Goal: Task Accomplishment & Management: Complete application form

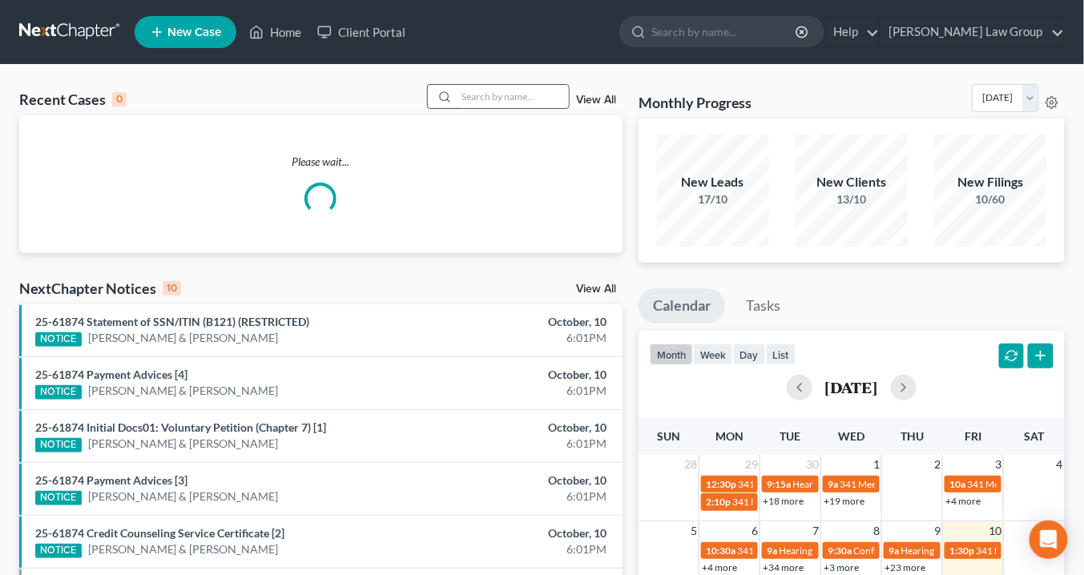
click at [494, 98] on input "search" at bounding box center [513, 96] width 112 height 23
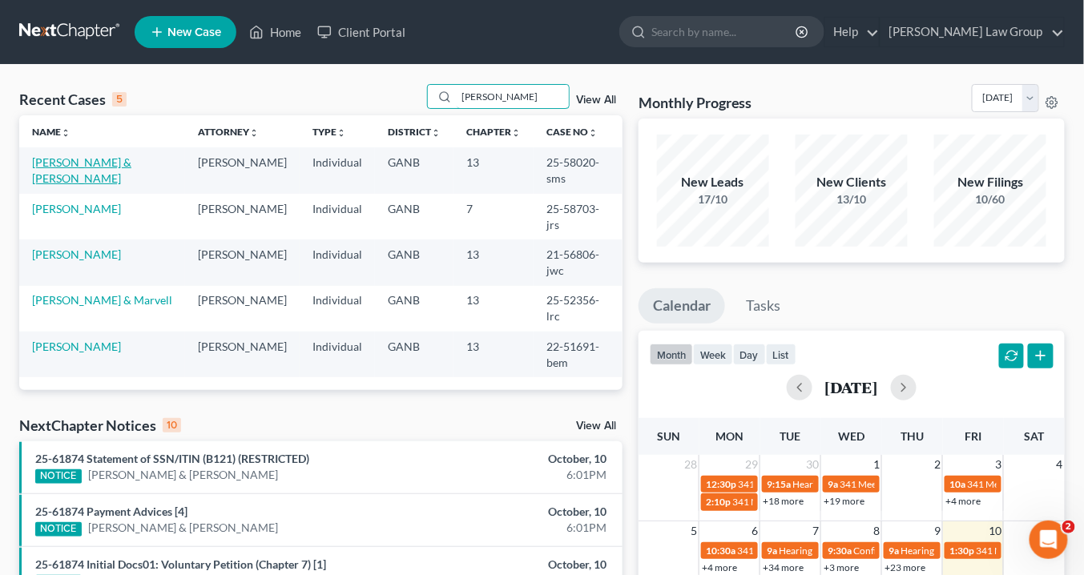
type input "reid"
click at [62, 165] on link "[PERSON_NAME] & [PERSON_NAME]" at bounding box center [81, 170] width 99 height 30
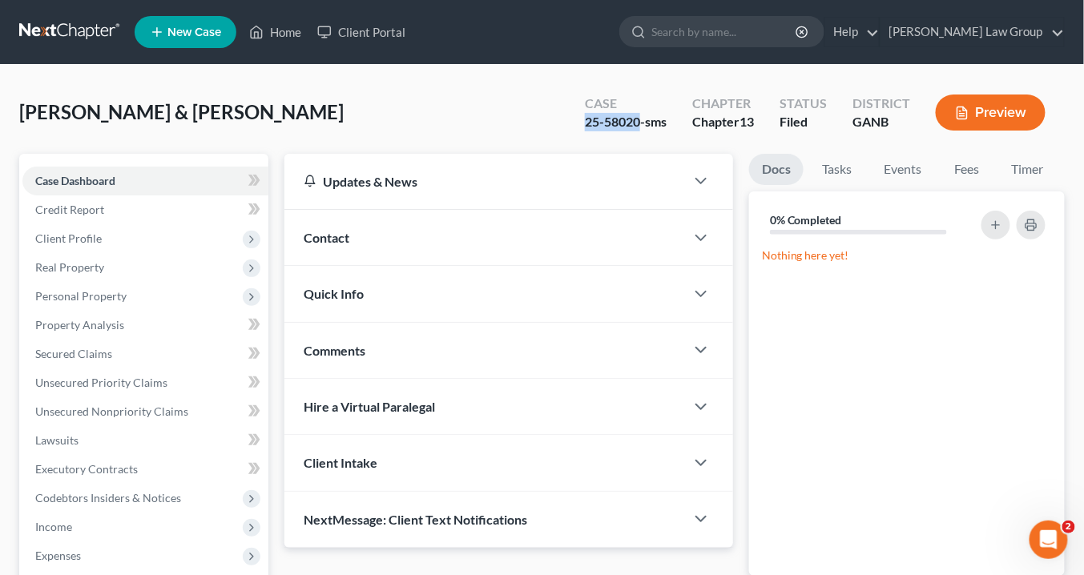
drag, startPoint x: 639, startPoint y: 122, endPoint x: 586, endPoint y: 119, distance: 53.7
click at [573, 122] on div "Case 25-58020-sms" at bounding box center [625, 114] width 107 height 47
copy div "25-58020"
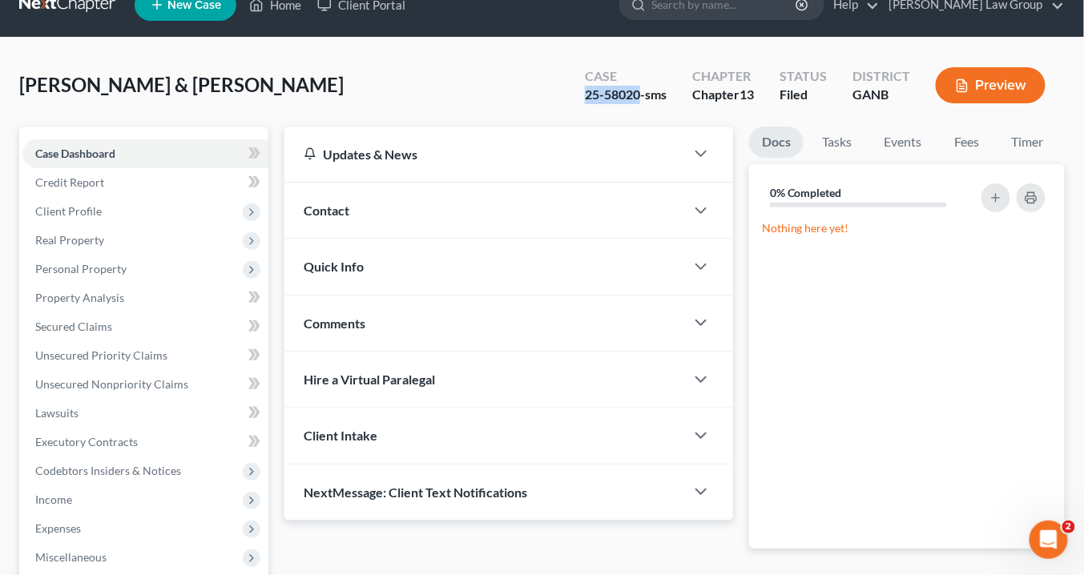
scroll to position [192, 0]
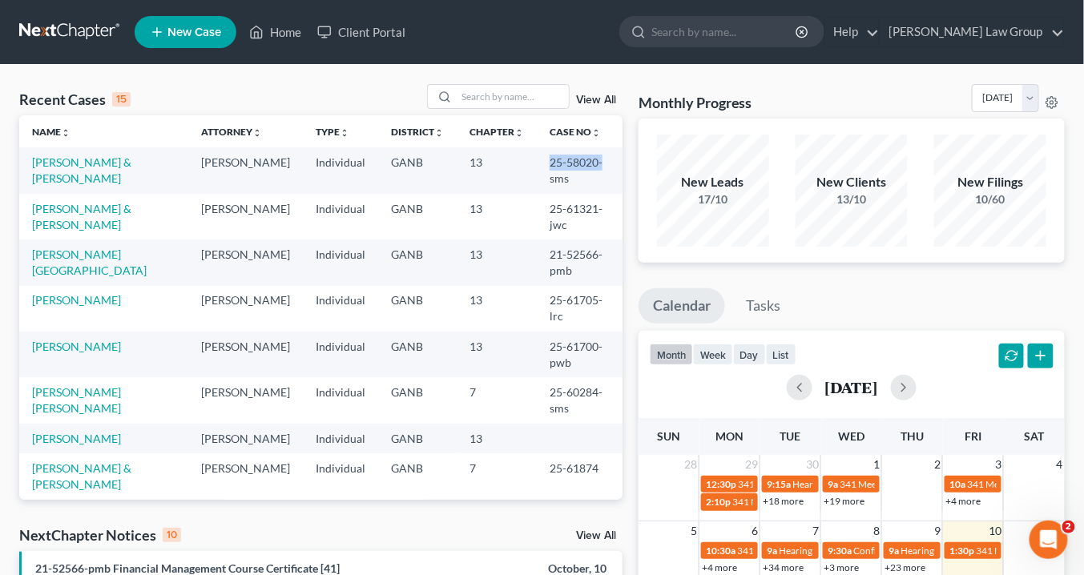
drag, startPoint x: 581, startPoint y: 161, endPoint x: 527, endPoint y: 159, distance: 53.7
click at [537, 161] on td "25-58020-sms" at bounding box center [580, 170] width 86 height 46
copy td "25-58020-"
click at [485, 93] on input "search" at bounding box center [513, 96] width 112 height 23
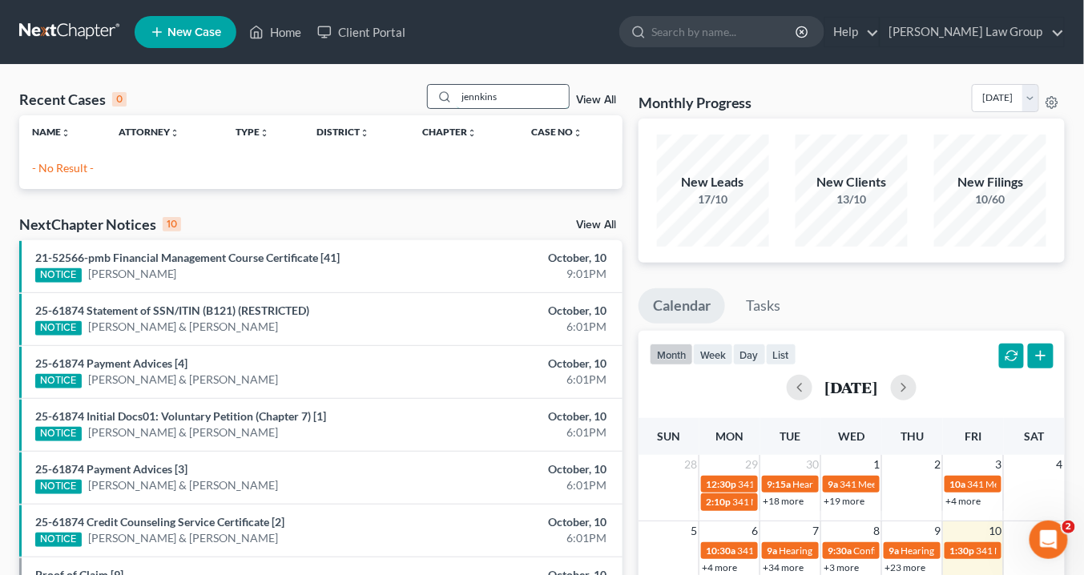
drag, startPoint x: 480, startPoint y: 96, endPoint x: 530, endPoint y: 96, distance: 49.7
click at [484, 92] on input "jennkins" at bounding box center [513, 96] width 112 height 23
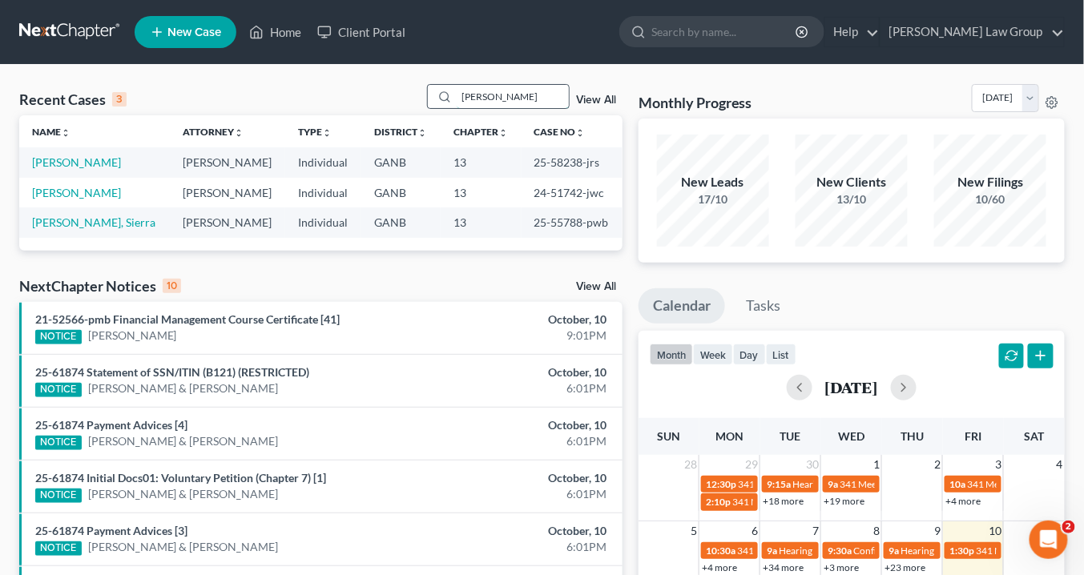
type input "jenkins"
drag, startPoint x: 569, startPoint y: 160, endPoint x: 521, endPoint y: 160, distance: 47.3
click at [521, 160] on td "25-58238-jrs" at bounding box center [571, 162] width 101 height 30
copy td "25-58238"
click at [90, 159] on link "[PERSON_NAME]" at bounding box center [76, 162] width 89 height 14
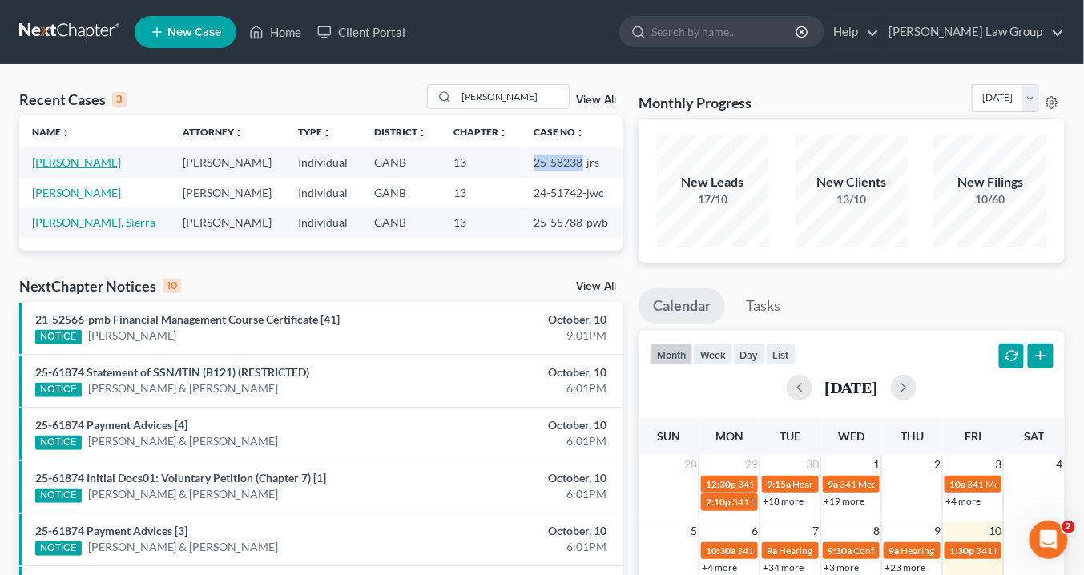
click at [90, 159] on link "[PERSON_NAME]" at bounding box center [76, 162] width 89 height 14
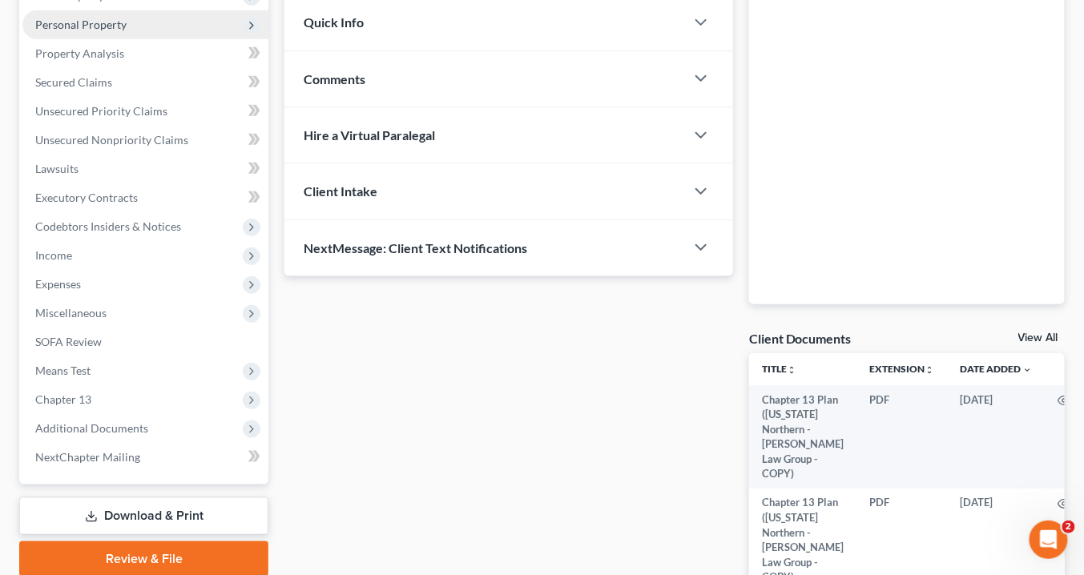
scroll to position [449, 0]
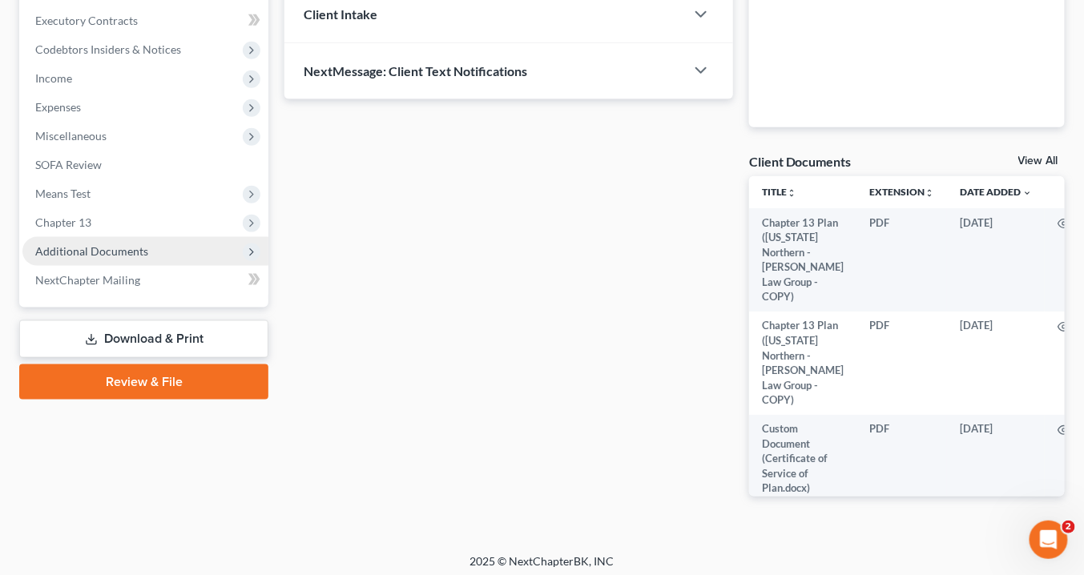
click at [131, 255] on span "Additional Documents" at bounding box center [91, 251] width 113 height 14
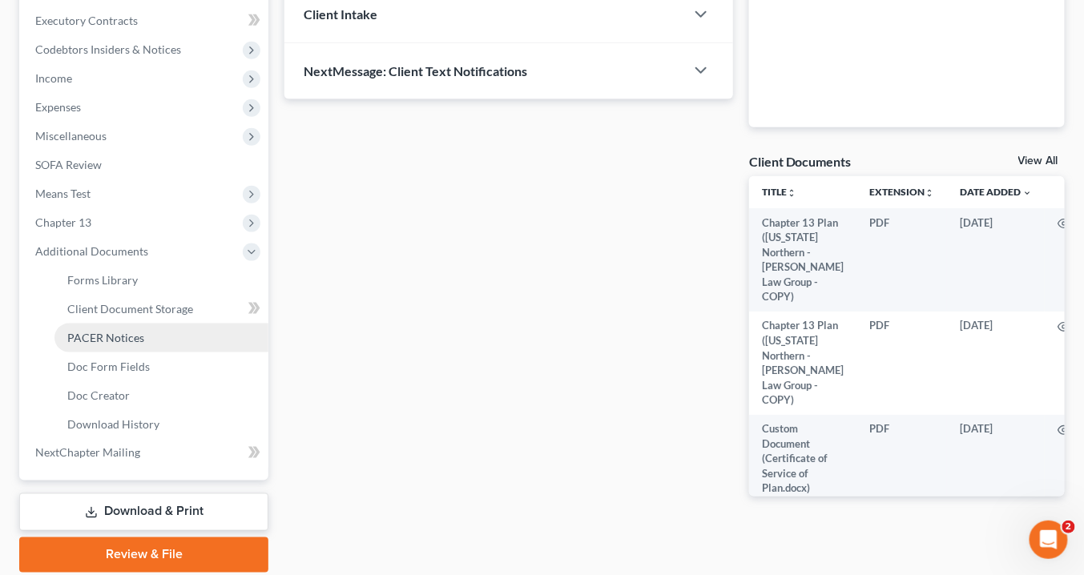
click at [135, 335] on span "PACER Notices" at bounding box center [105, 338] width 77 height 14
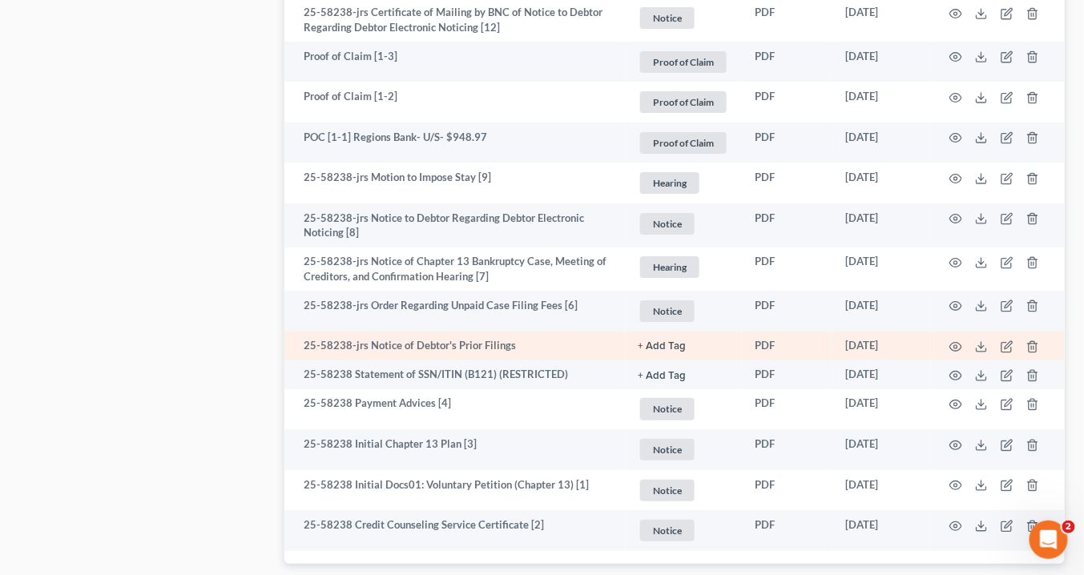
scroll to position [1602, 0]
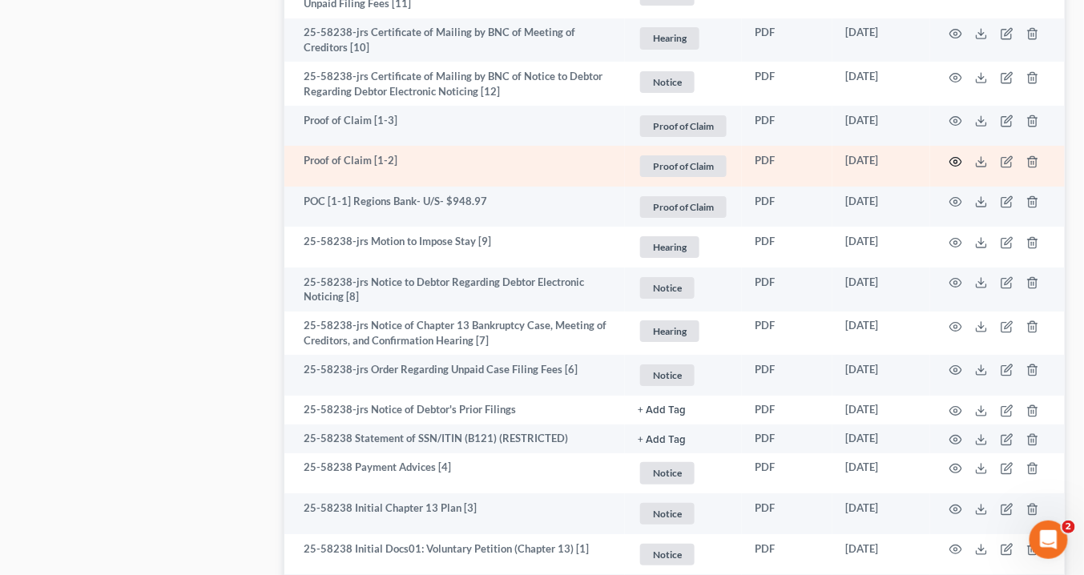
click at [955, 160] on circle "button" at bounding box center [955, 161] width 3 height 3
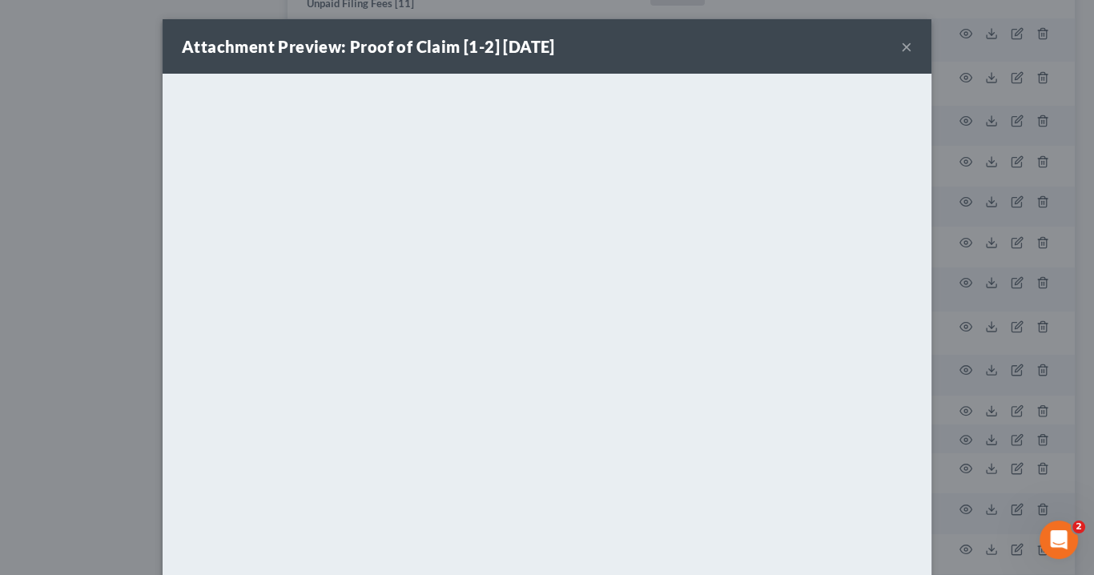
click at [902, 46] on button "×" at bounding box center [906, 46] width 11 height 19
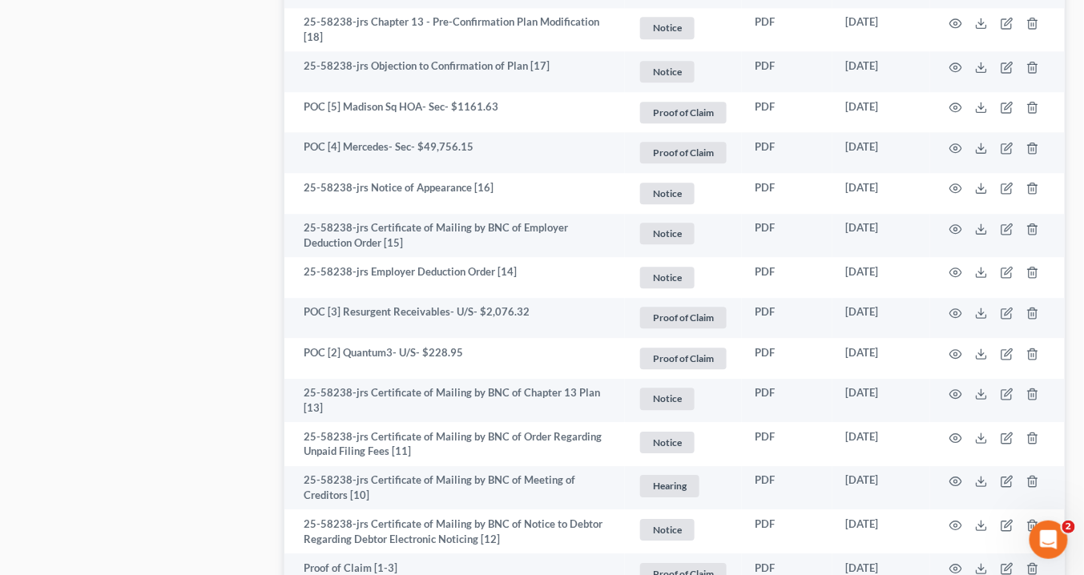
scroll to position [1154, 0]
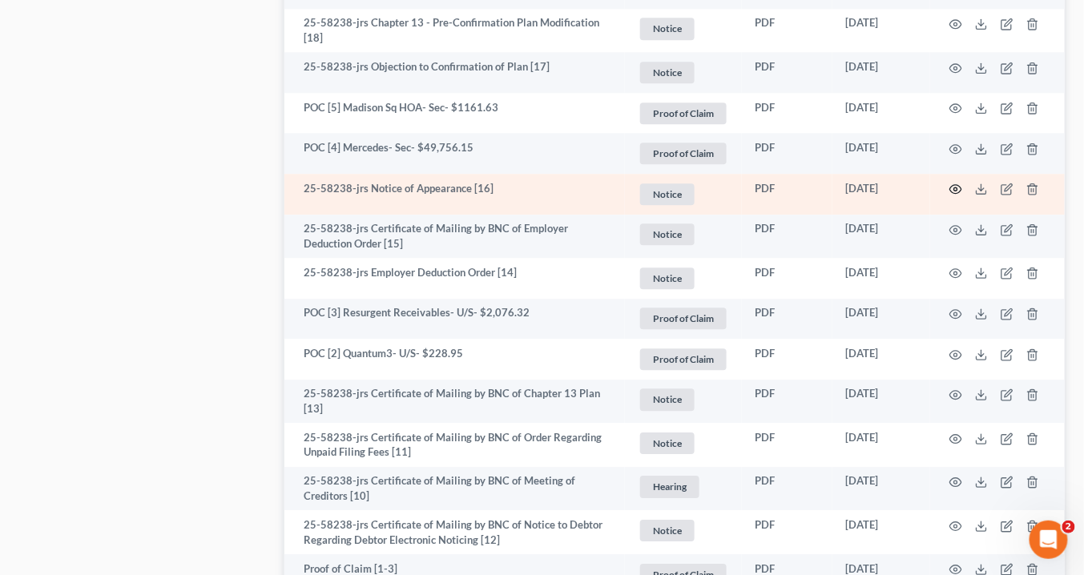
click at [956, 187] on icon "button" at bounding box center [955, 189] width 13 height 13
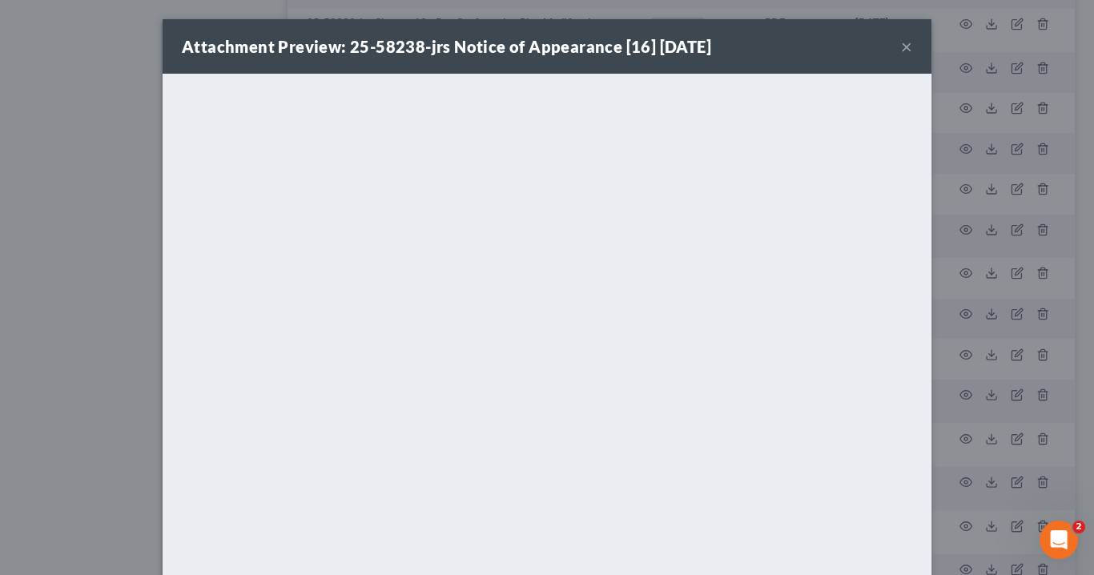
click at [905, 44] on button "×" at bounding box center [906, 46] width 11 height 19
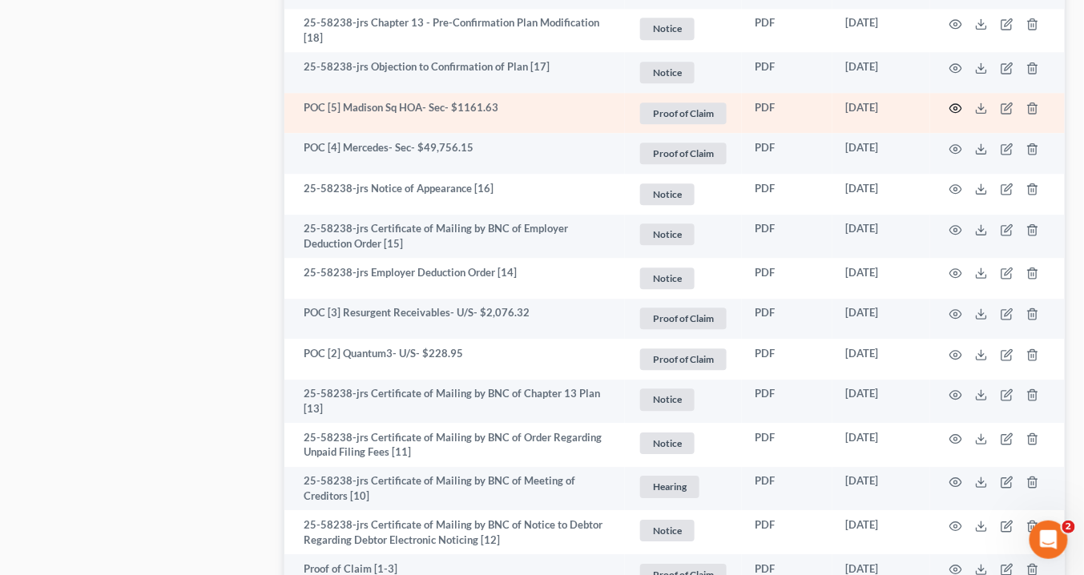
click at [956, 103] on icon "button" at bounding box center [955, 108] width 13 height 13
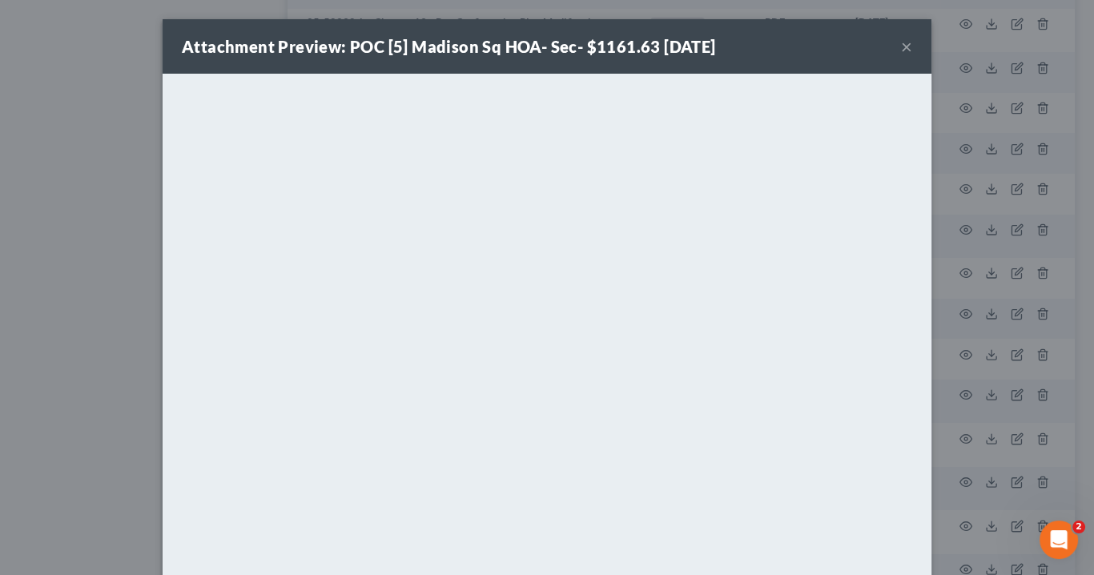
click at [901, 45] on button "×" at bounding box center [906, 46] width 11 height 19
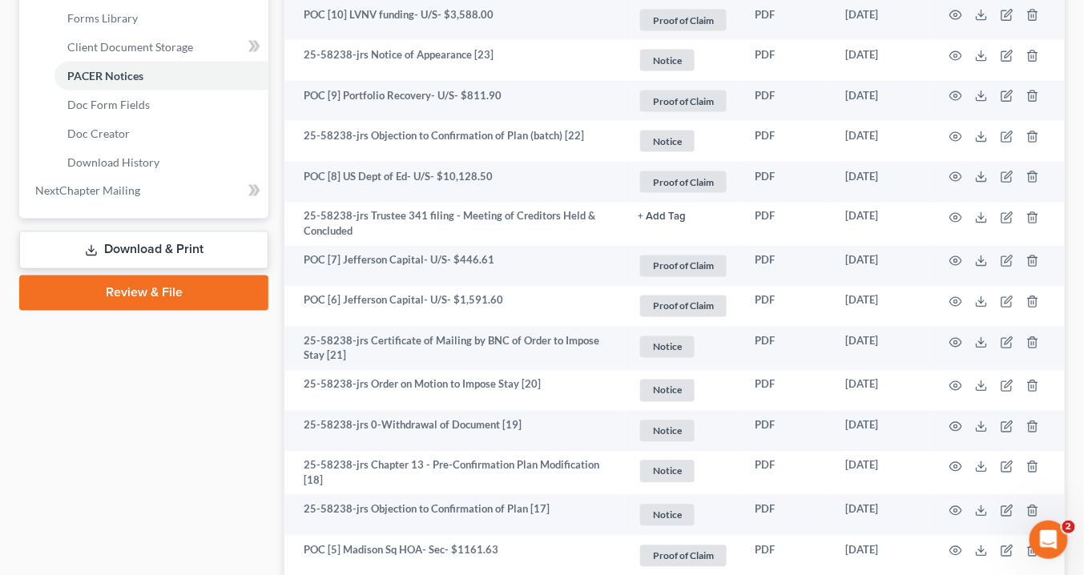
scroll to position [641, 0]
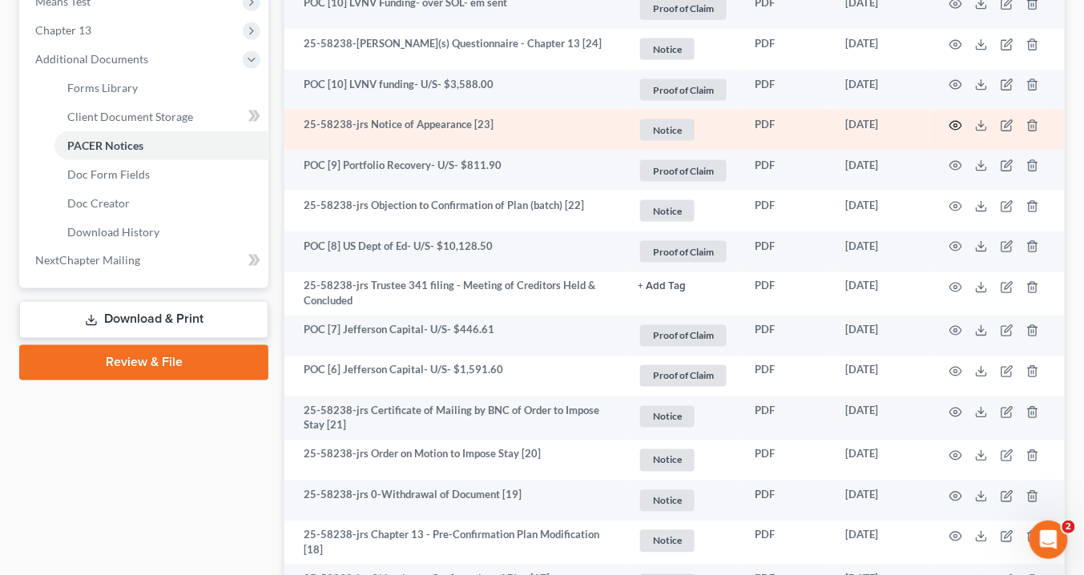
click at [957, 121] on icon "button" at bounding box center [955, 125] width 13 height 13
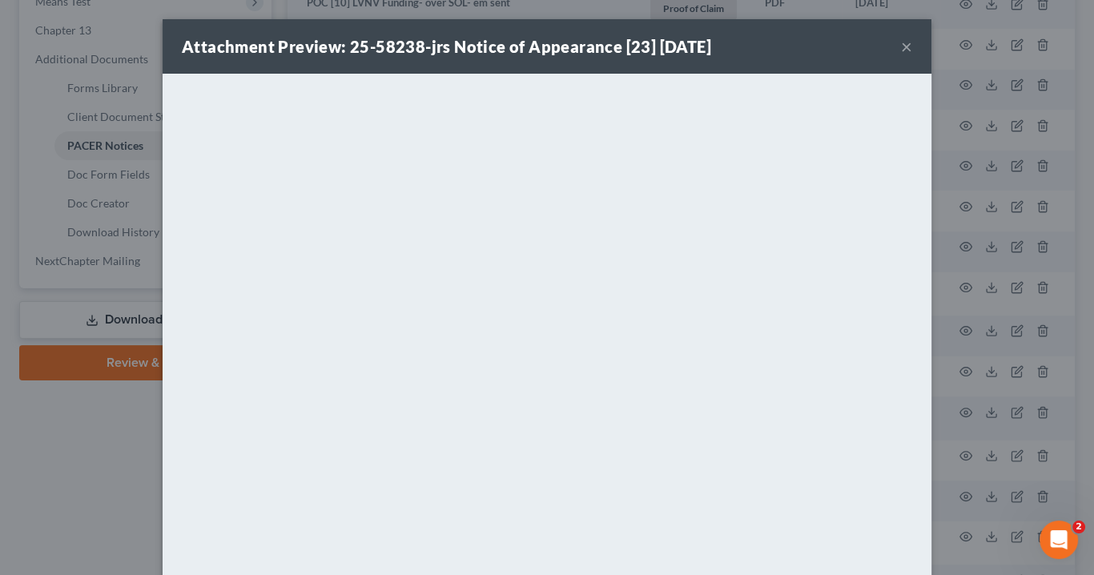
click at [904, 46] on button "×" at bounding box center [906, 46] width 11 height 19
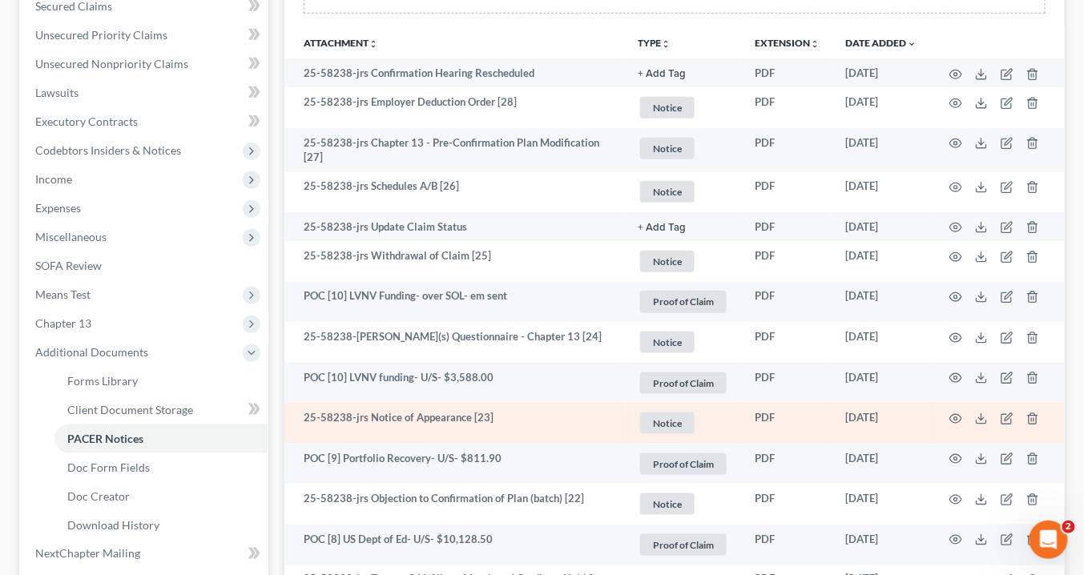
scroll to position [320, 0]
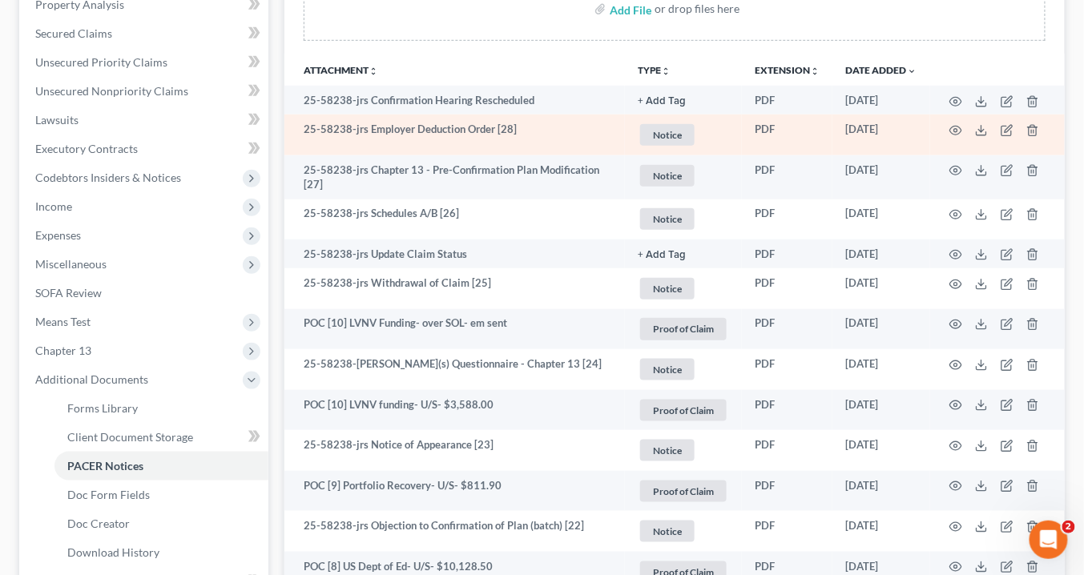
click at [830, 142] on td "PDF" at bounding box center [787, 135] width 91 height 41
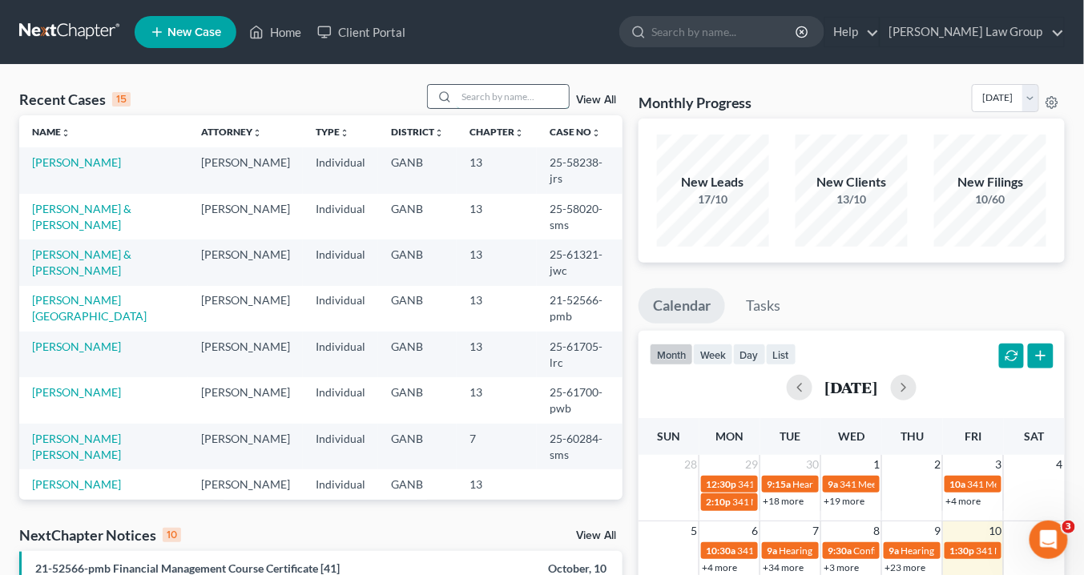
click at [502, 89] on input "search" at bounding box center [513, 96] width 112 height 23
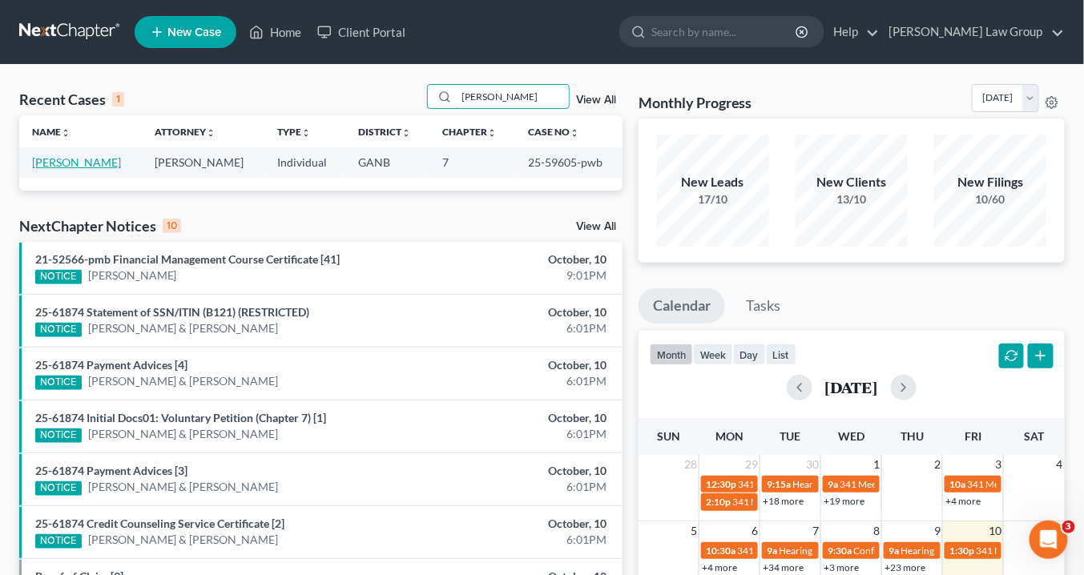
type input "leary"
click at [97, 161] on link "[PERSON_NAME]" at bounding box center [76, 162] width 89 height 14
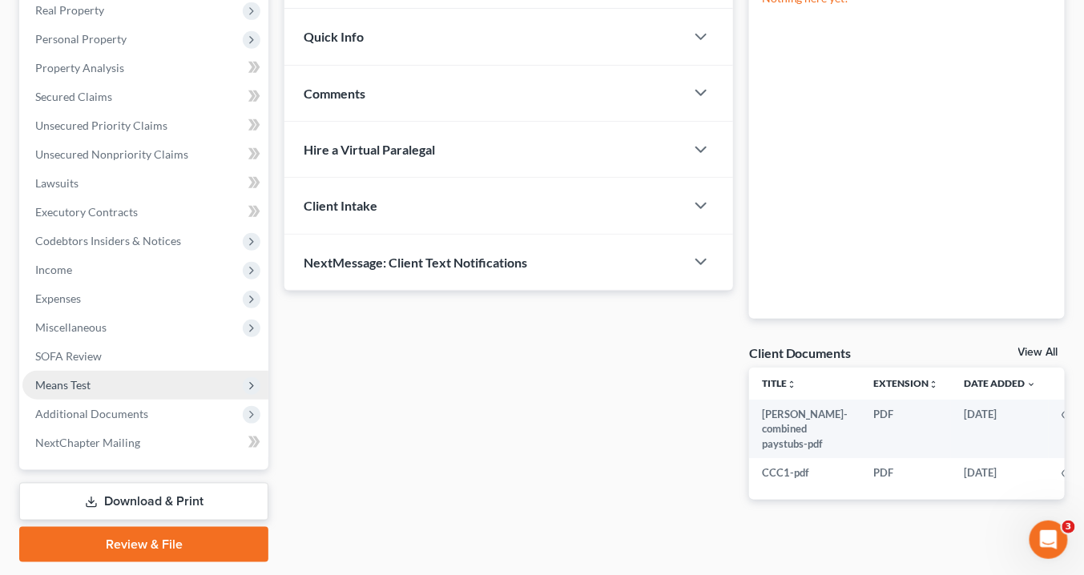
scroll to position [303, 0]
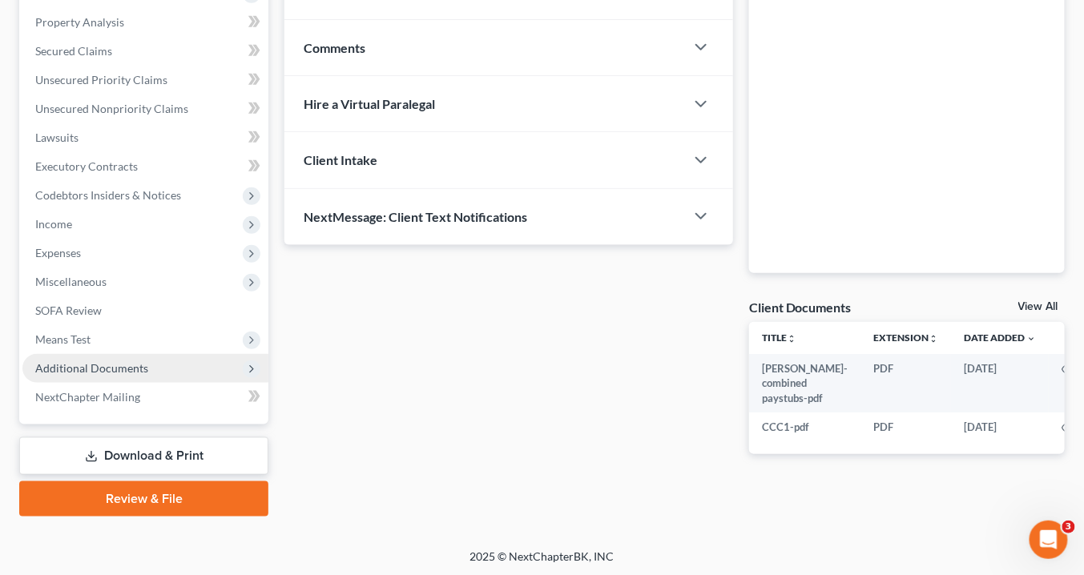
click at [122, 368] on span "Additional Documents" at bounding box center [91, 368] width 113 height 14
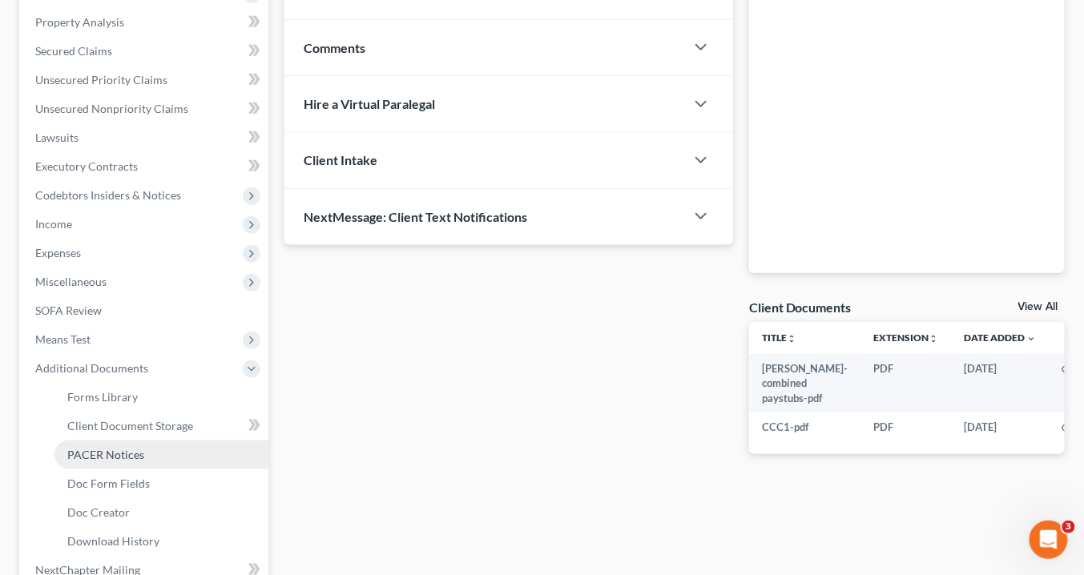
click at [111, 457] on span "PACER Notices" at bounding box center [105, 455] width 77 height 14
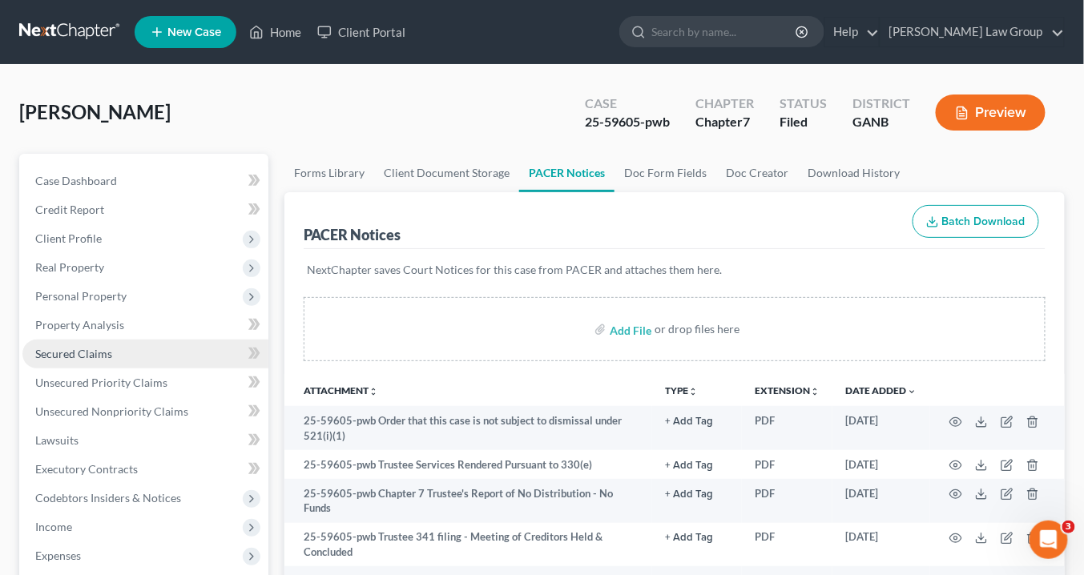
click at [100, 353] on span "Secured Claims" at bounding box center [73, 354] width 77 height 14
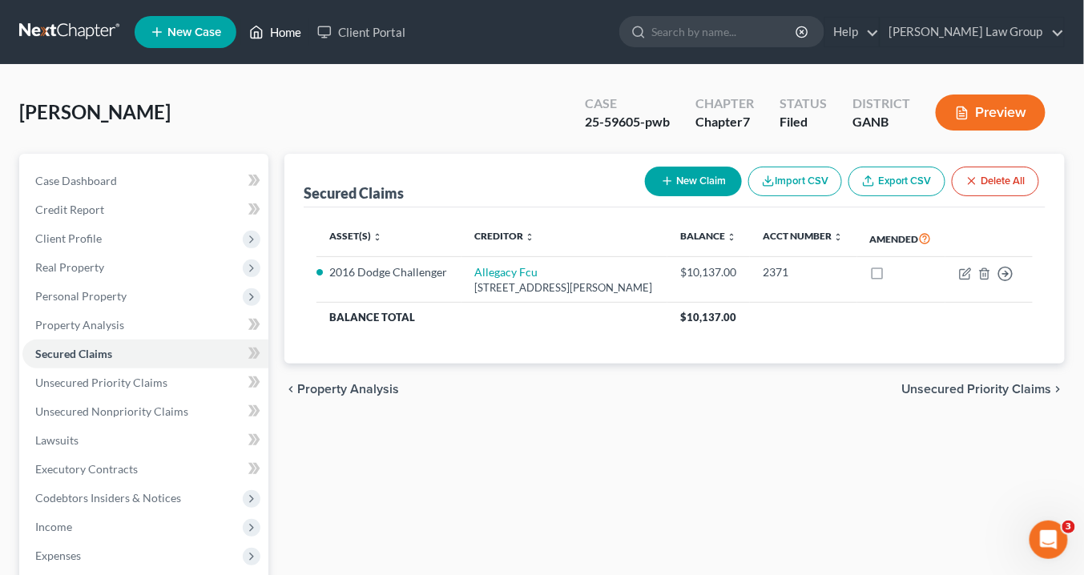
click at [296, 30] on link "Home" at bounding box center [275, 32] width 68 height 29
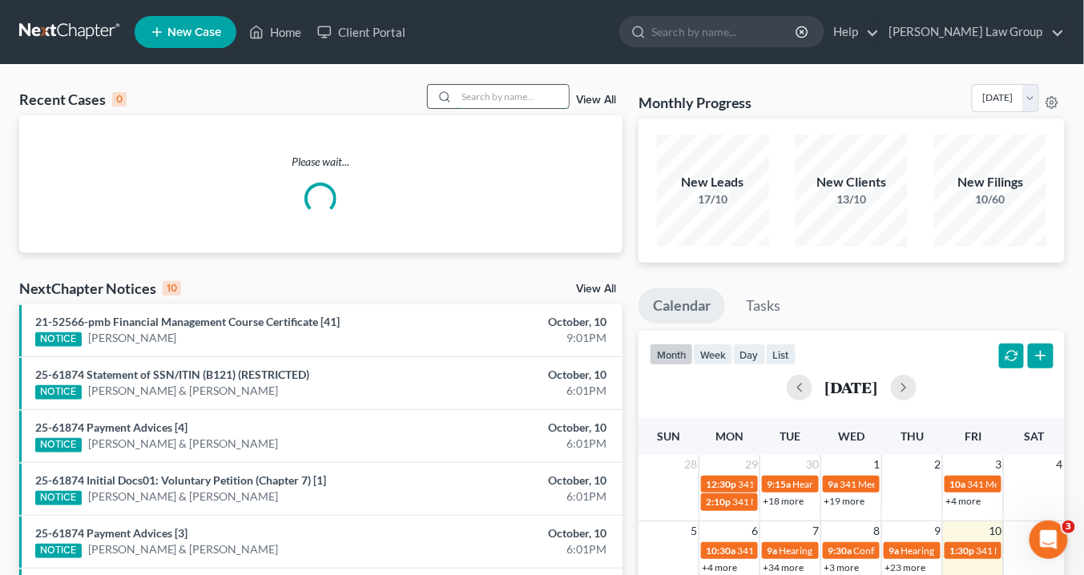
click at [517, 101] on input "search" at bounding box center [513, 96] width 112 height 23
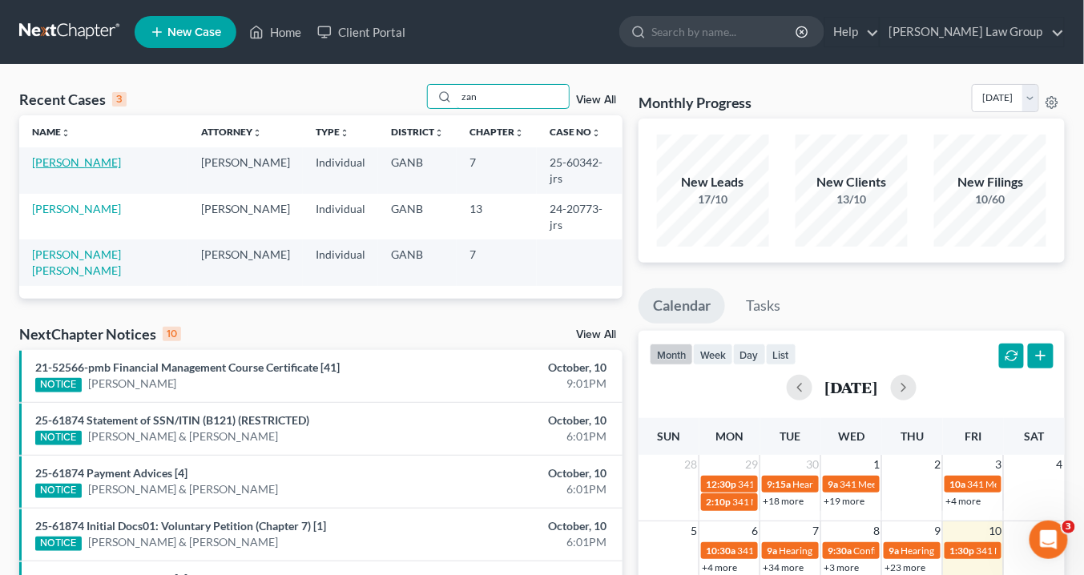
type input "zan"
click at [105, 161] on link "[PERSON_NAME]" at bounding box center [76, 162] width 89 height 14
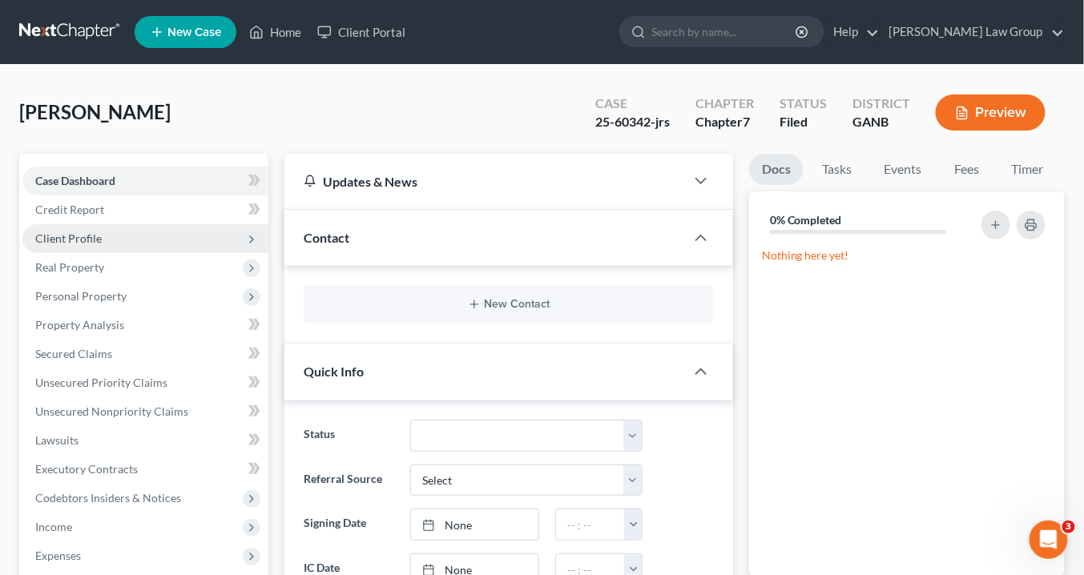
click at [105, 239] on span "Client Profile" at bounding box center [145, 238] width 246 height 29
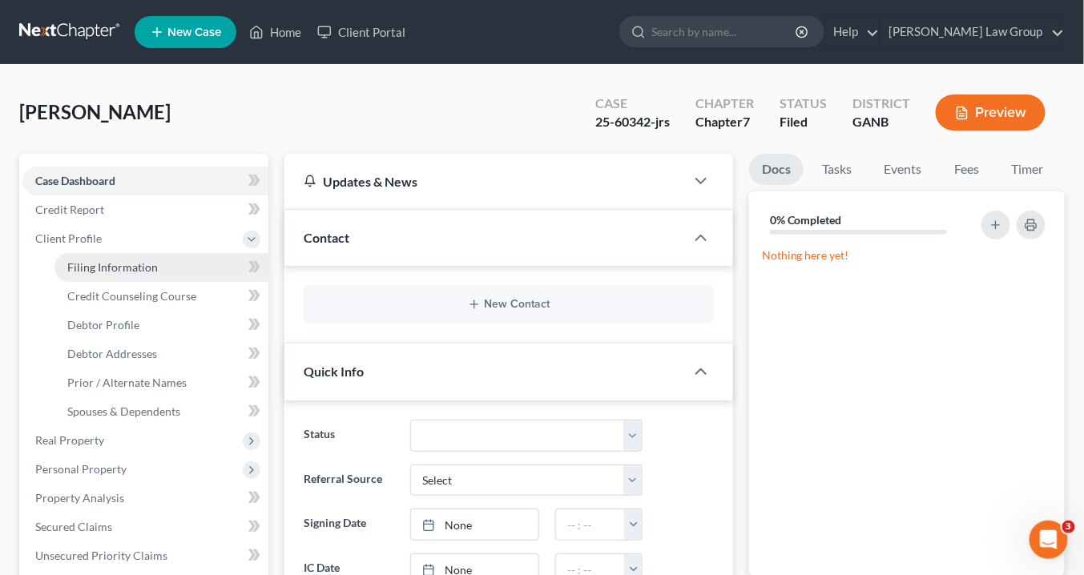
click at [113, 268] on span "Filing Information" at bounding box center [112, 267] width 91 height 14
select select "1"
select select "0"
select select "10"
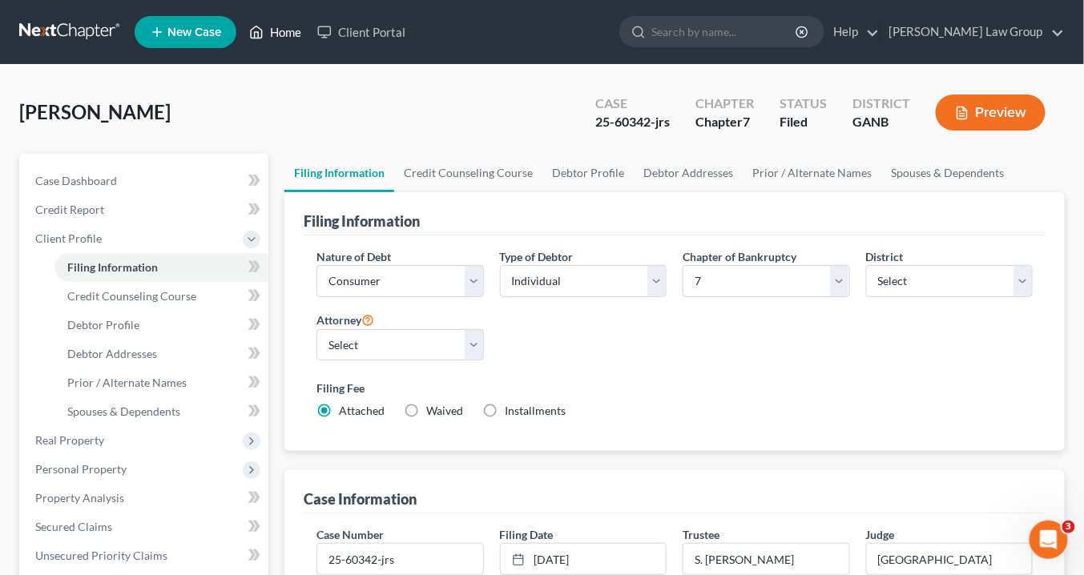
click at [286, 33] on link "Home" at bounding box center [275, 32] width 68 height 29
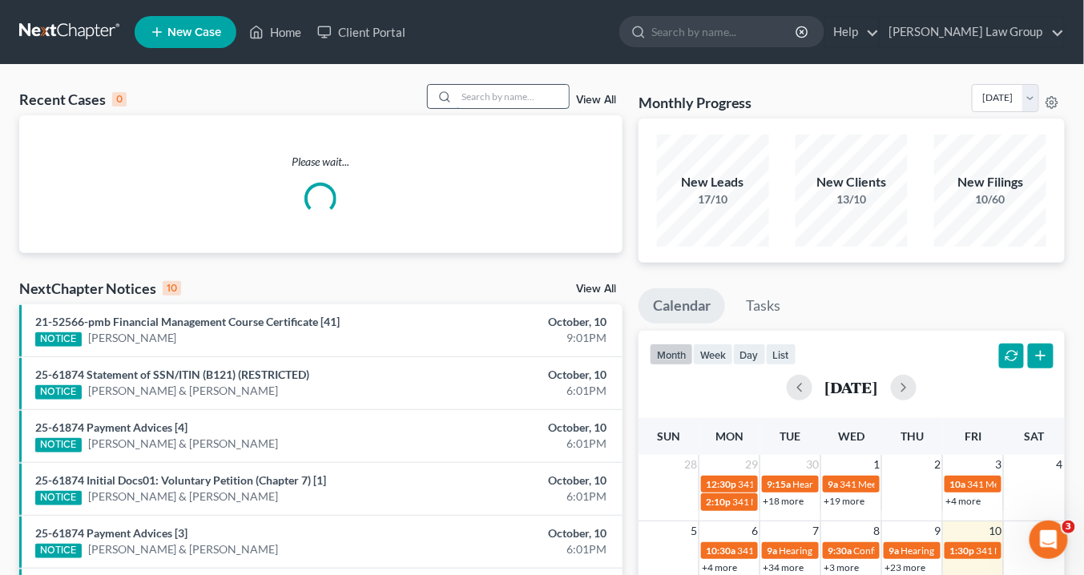
click at [485, 96] on input "search" at bounding box center [513, 96] width 112 height 23
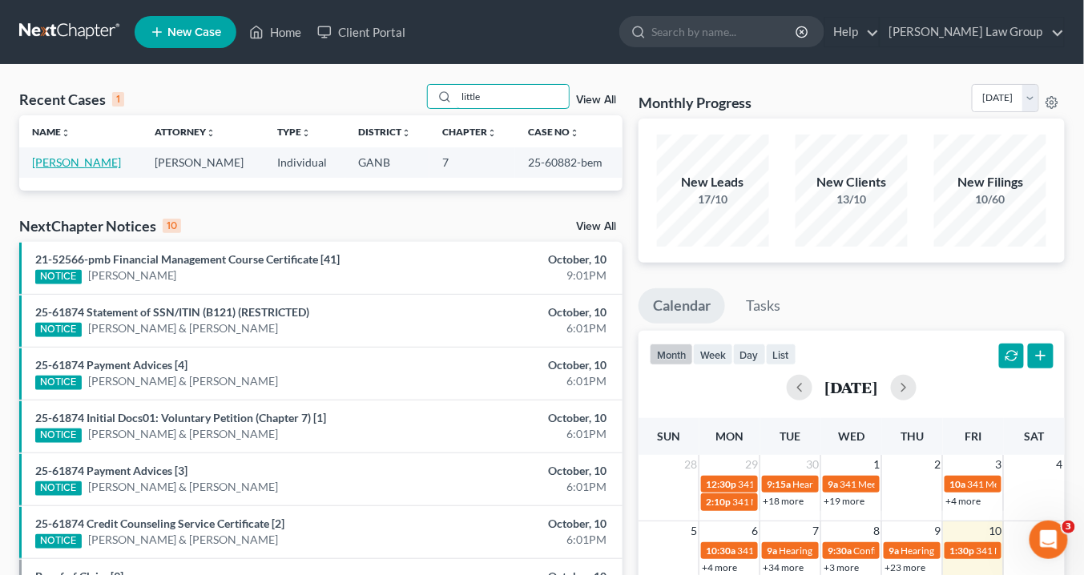
type input "little"
click at [83, 163] on link "[PERSON_NAME]" at bounding box center [76, 162] width 89 height 14
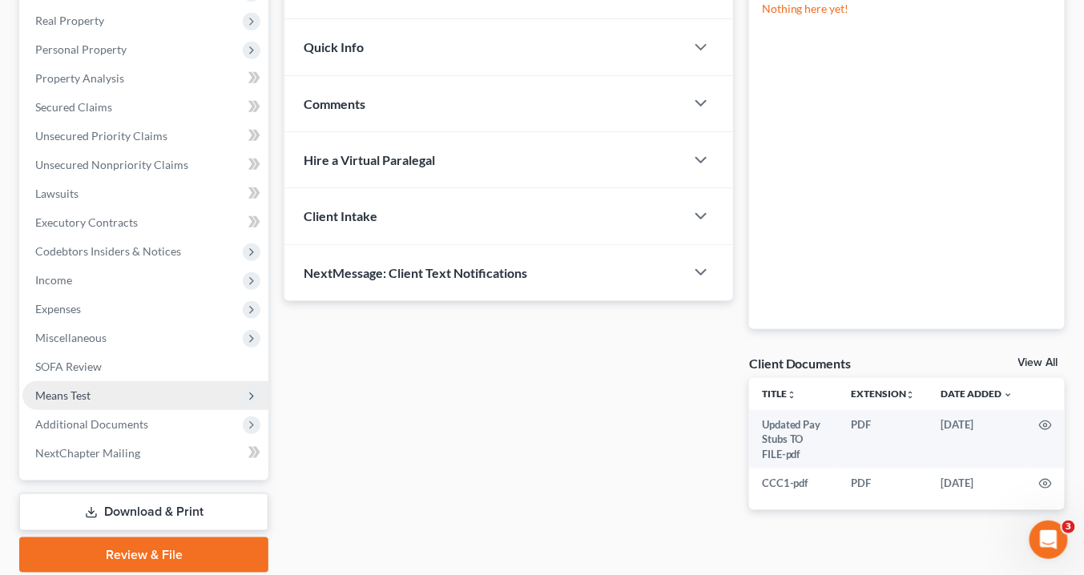
scroll to position [256, 0]
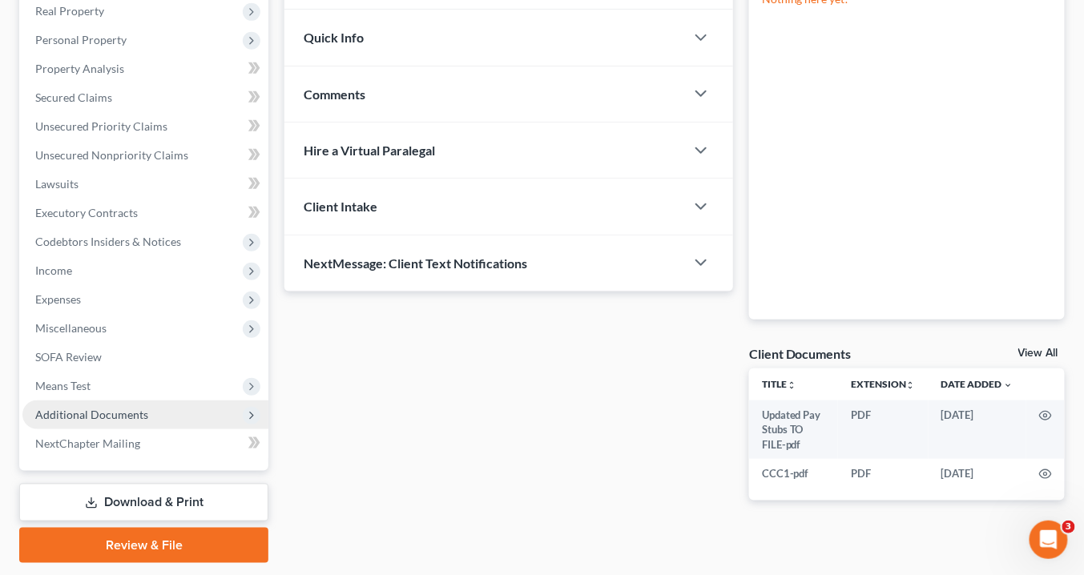
click at [116, 421] on span "Additional Documents" at bounding box center [145, 415] width 246 height 29
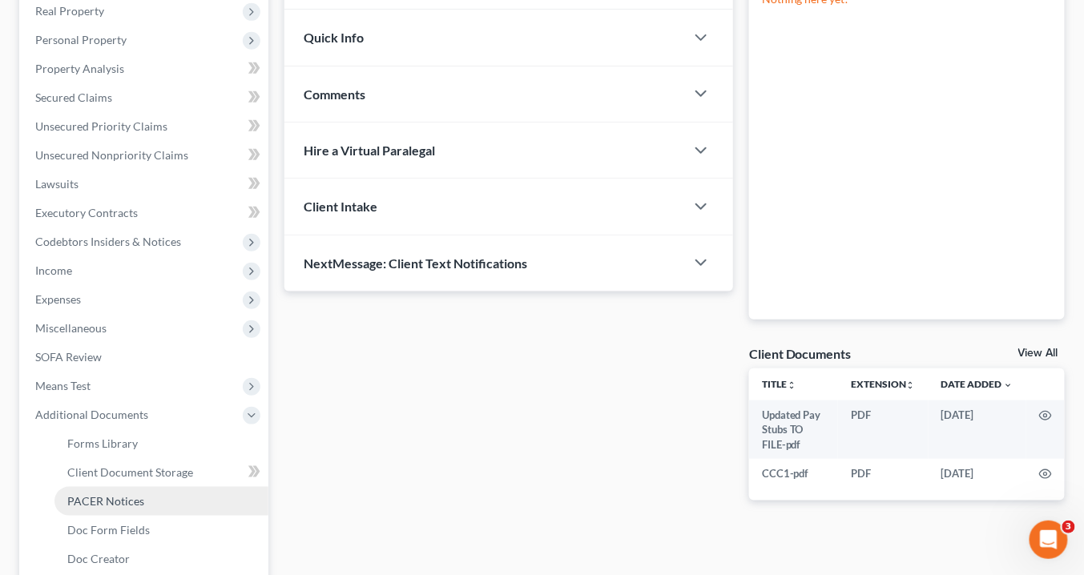
click at [148, 499] on link "PACER Notices" at bounding box center [161, 501] width 214 height 29
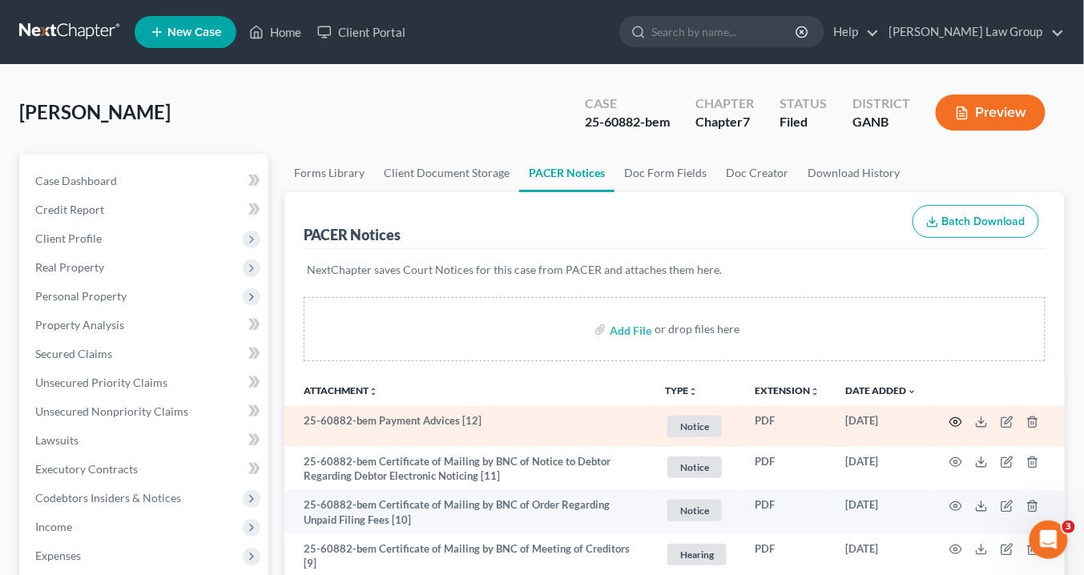
click at [956, 419] on icon "button" at bounding box center [955, 422] width 13 height 13
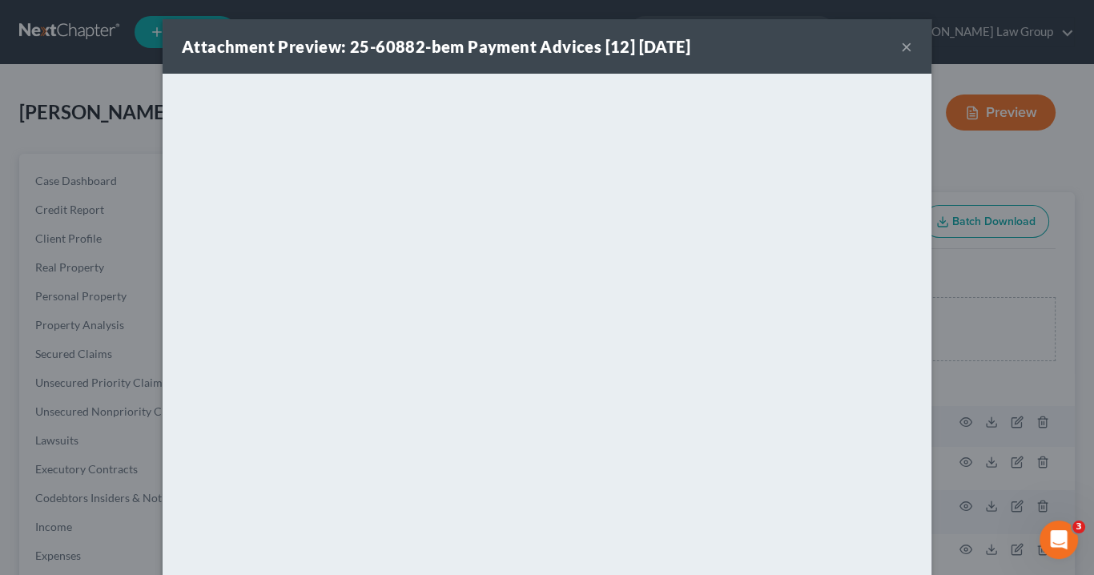
click at [904, 46] on button "×" at bounding box center [906, 46] width 11 height 19
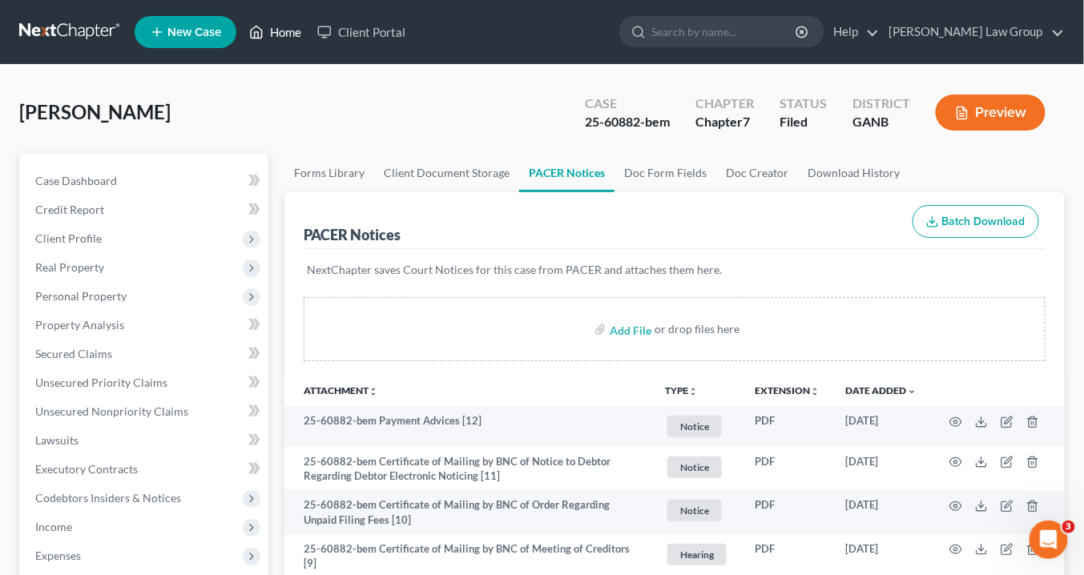
click at [286, 31] on link "Home" at bounding box center [275, 32] width 68 height 29
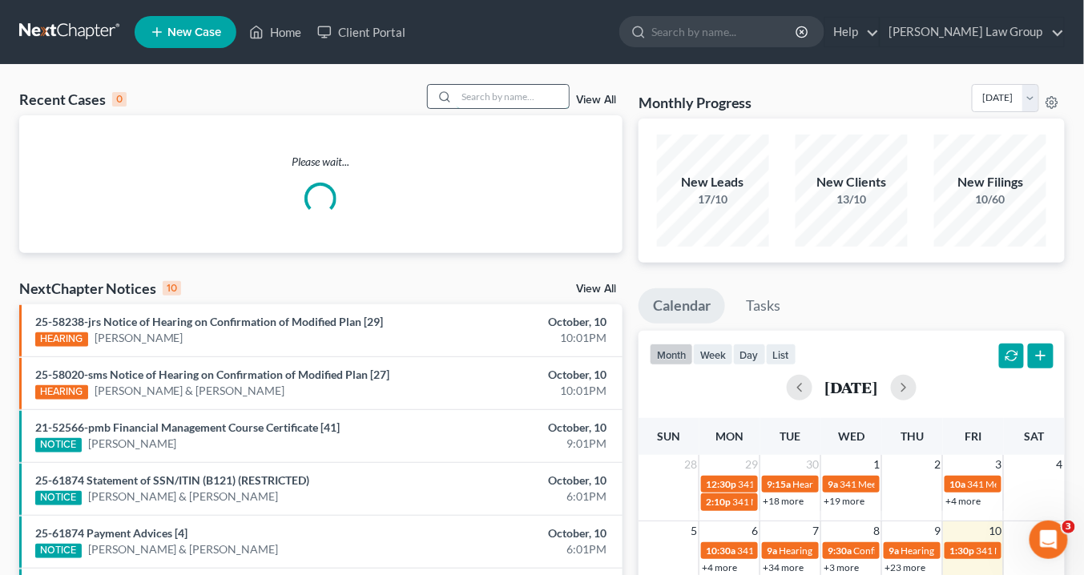
click at [530, 98] on input "search" at bounding box center [513, 96] width 112 height 23
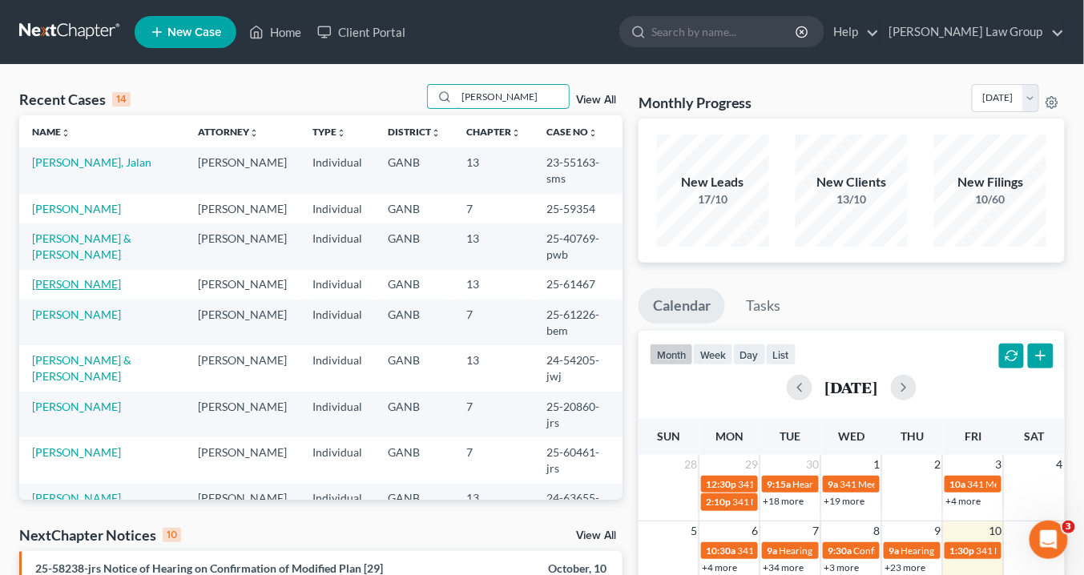
type input "thomas"
click at [102, 291] on link "[PERSON_NAME]" at bounding box center [76, 284] width 89 height 14
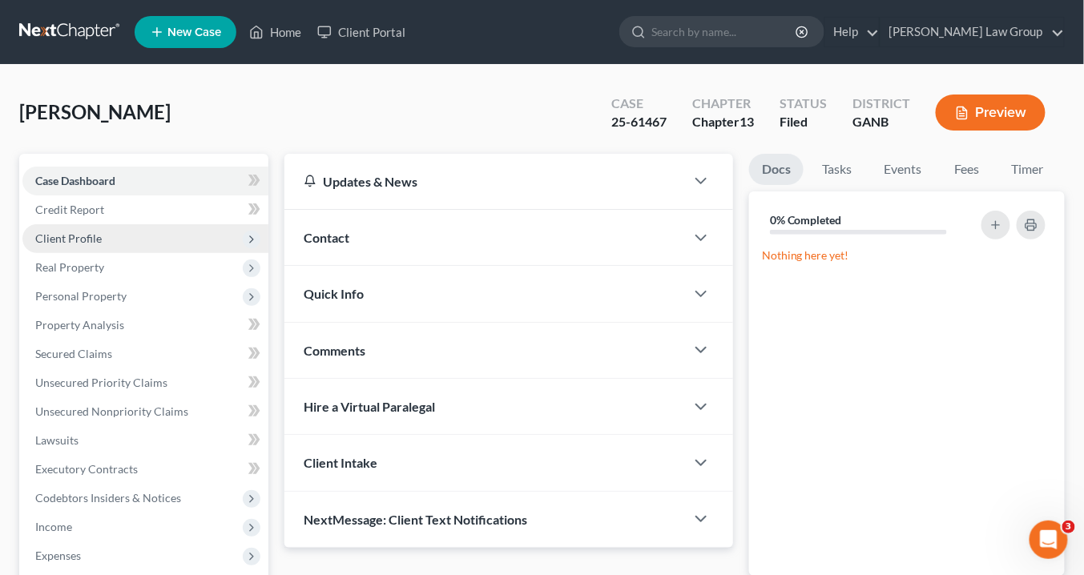
click at [115, 237] on span "Client Profile" at bounding box center [145, 238] width 246 height 29
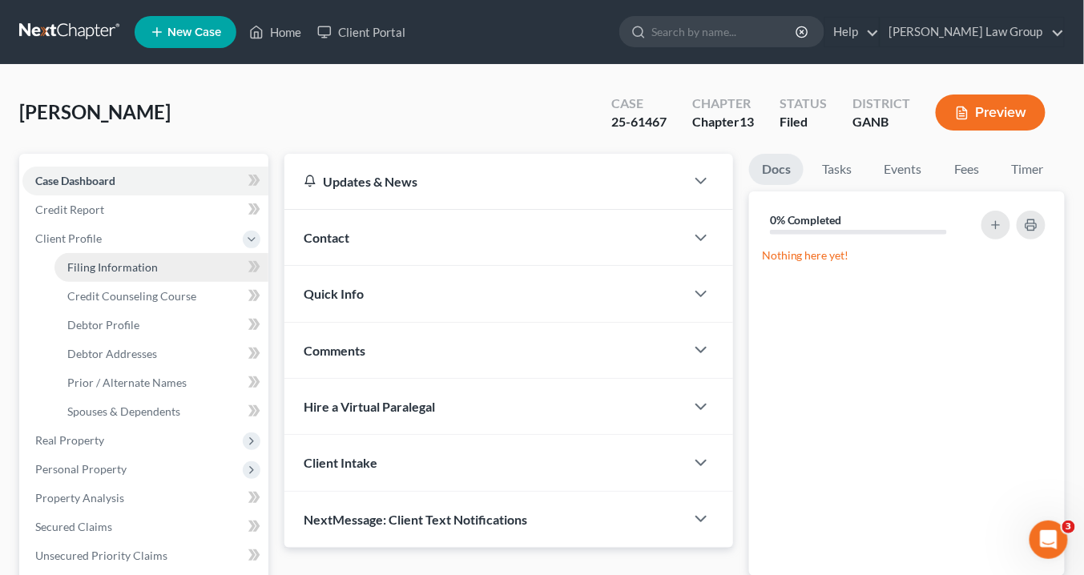
click at [144, 274] on link "Filing Information" at bounding box center [161, 267] width 214 height 29
select select "1"
select select "0"
select select "3"
select select "19"
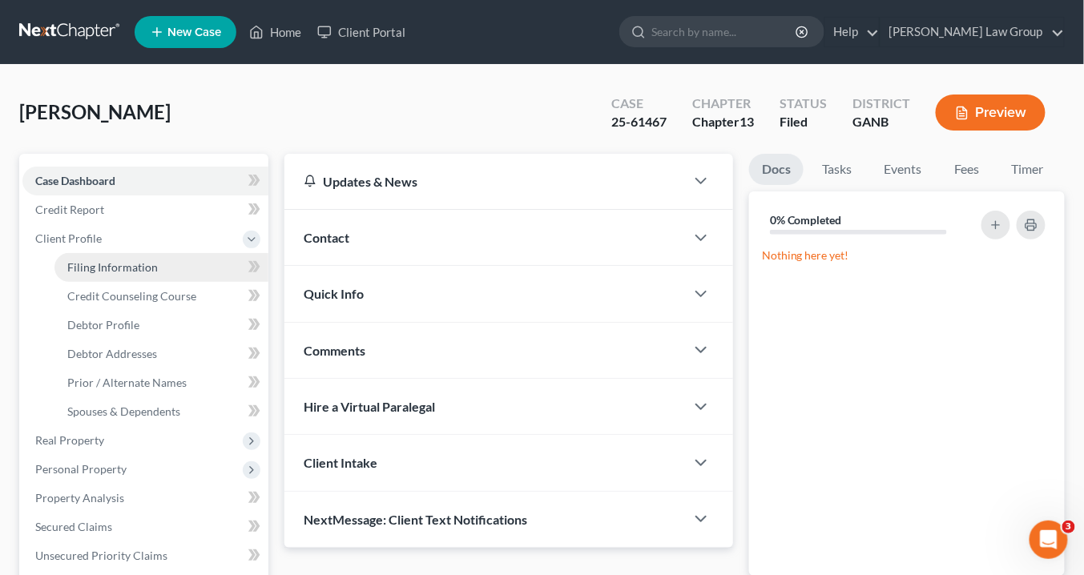
select select "0"
select select "10"
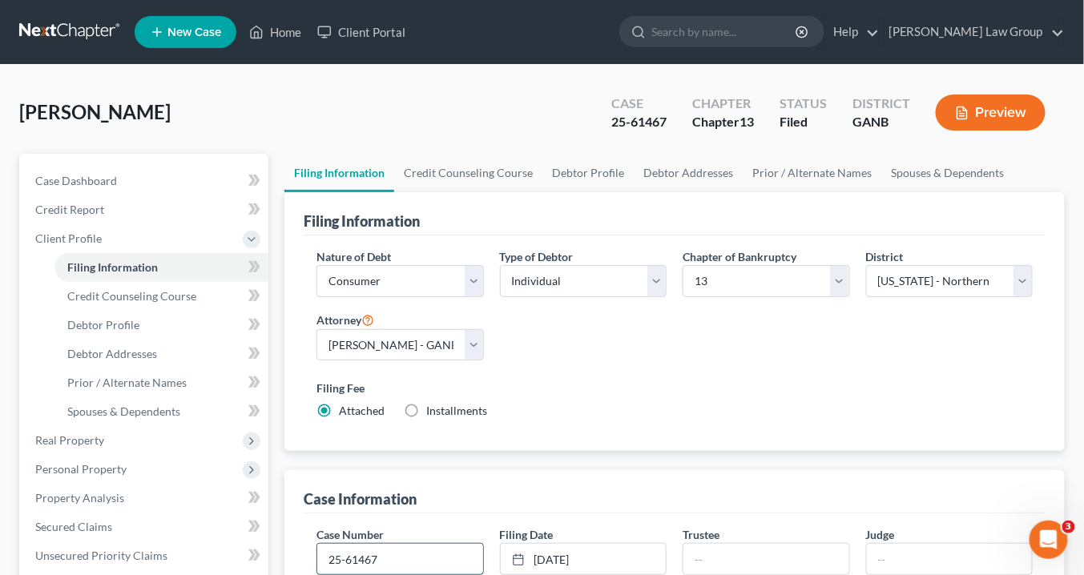
drag, startPoint x: 406, startPoint y: 552, endPoint x: 414, endPoint y: 549, distance: 8.6
click at [405, 552] on input "25-61467" at bounding box center [399, 559] width 165 height 30
type input "25-61467-pmb"
click at [712, 554] on input "text" at bounding box center [765, 559] width 165 height 30
type input "Melissa J Davey"
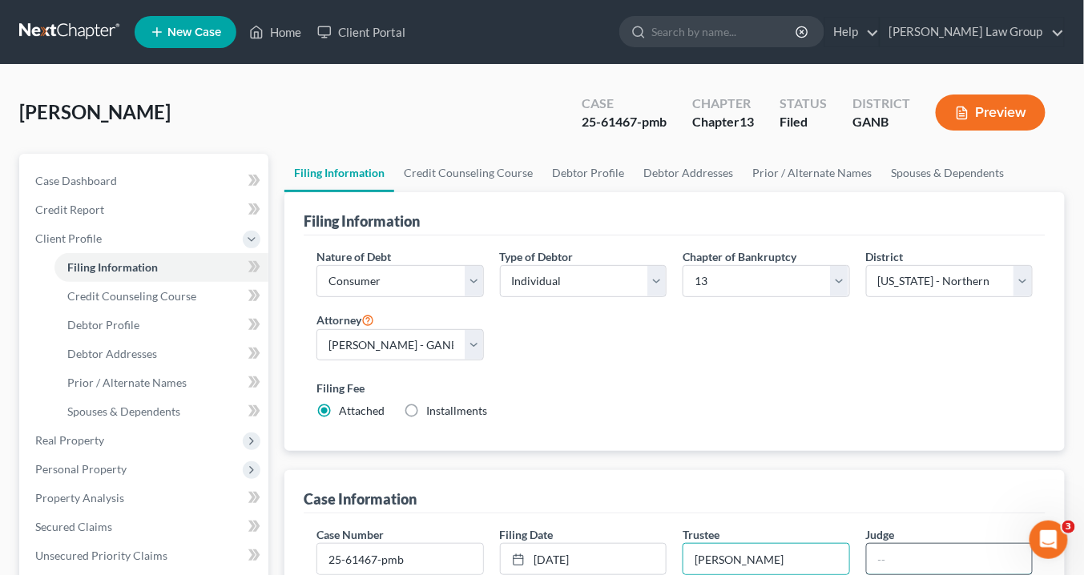
click at [881, 558] on input "text" at bounding box center [949, 559] width 165 height 30
type input "ATLANTA"
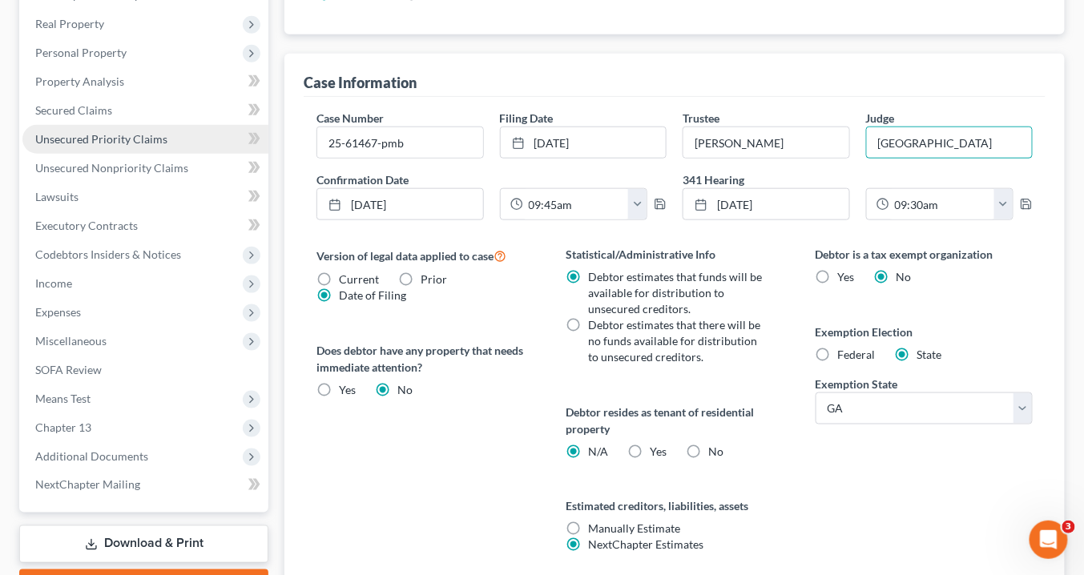
scroll to position [449, 0]
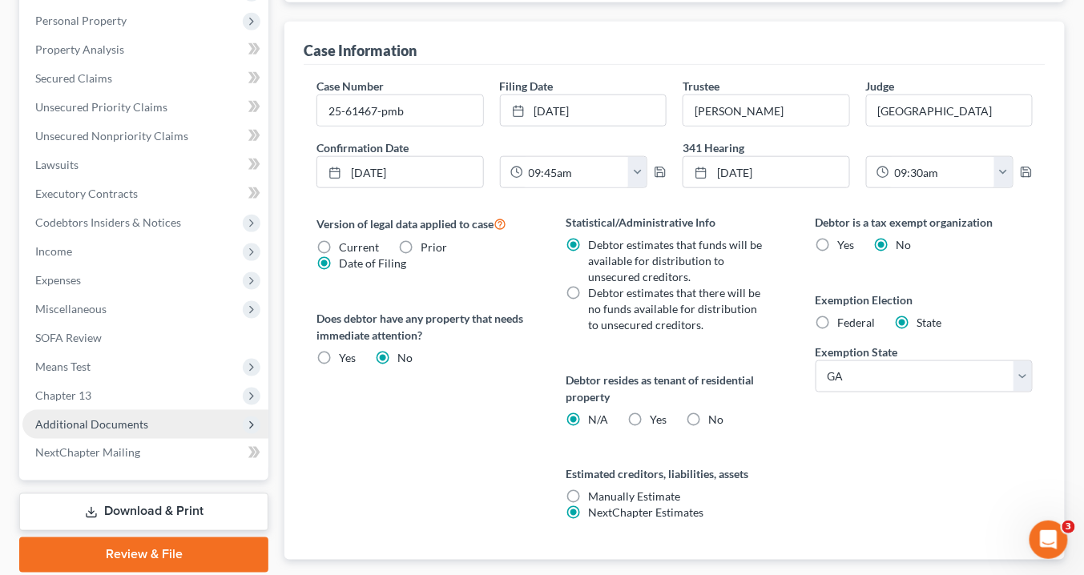
click at [127, 429] on span "Additional Documents" at bounding box center [91, 424] width 113 height 14
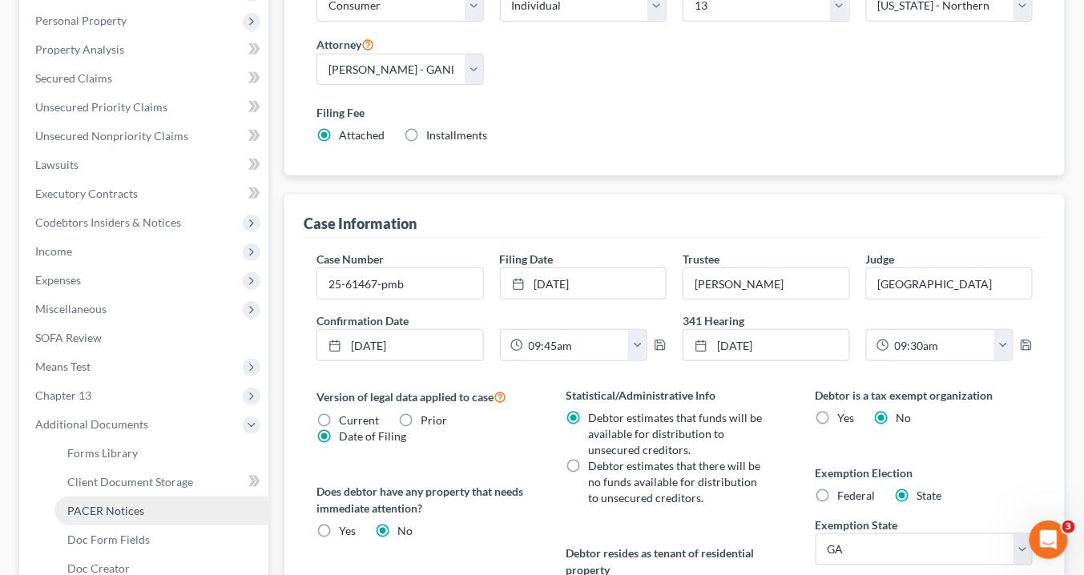
click at [149, 506] on link "PACER Notices" at bounding box center [161, 511] width 214 height 29
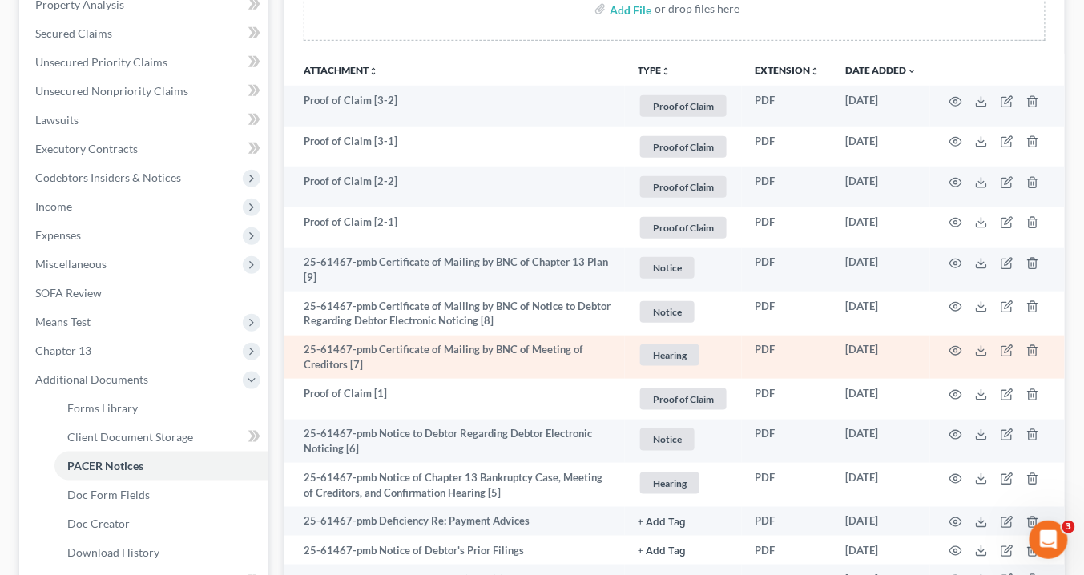
scroll to position [577, 0]
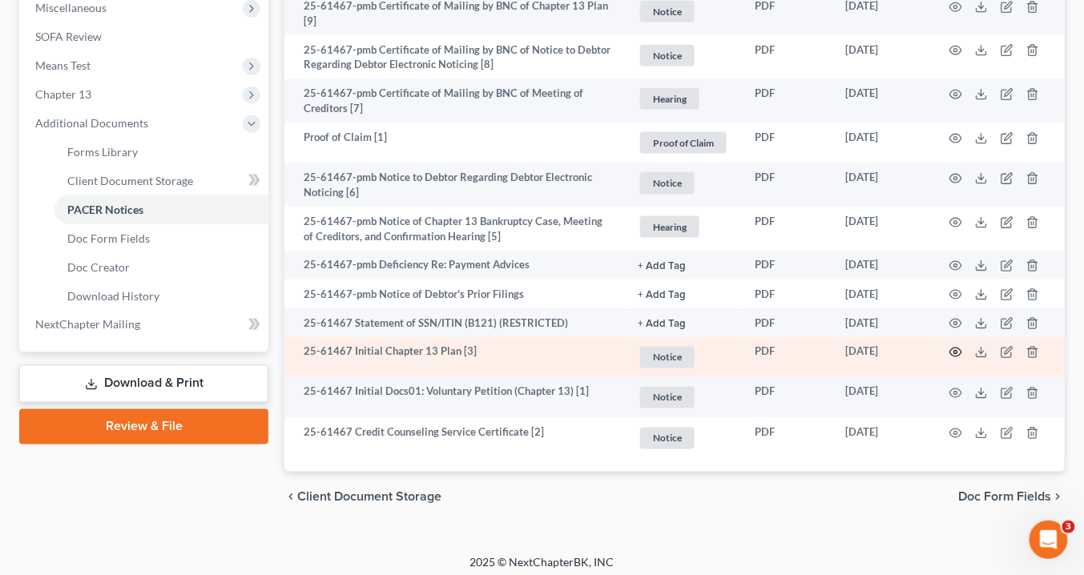
click at [956, 348] on icon "button" at bounding box center [955, 352] width 13 height 13
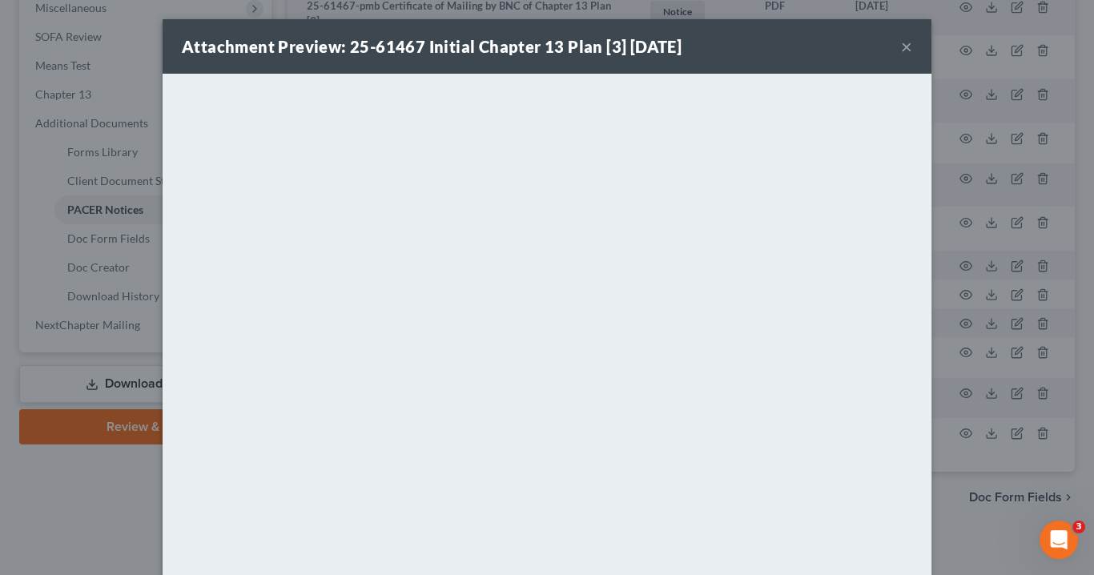
click at [904, 45] on button "×" at bounding box center [906, 46] width 11 height 19
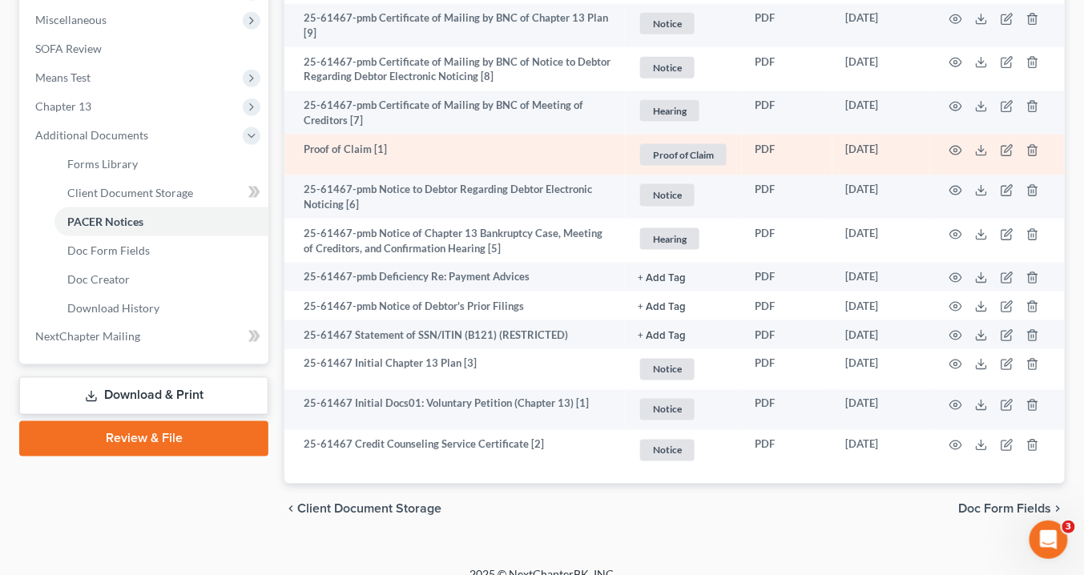
scroll to position [583, 0]
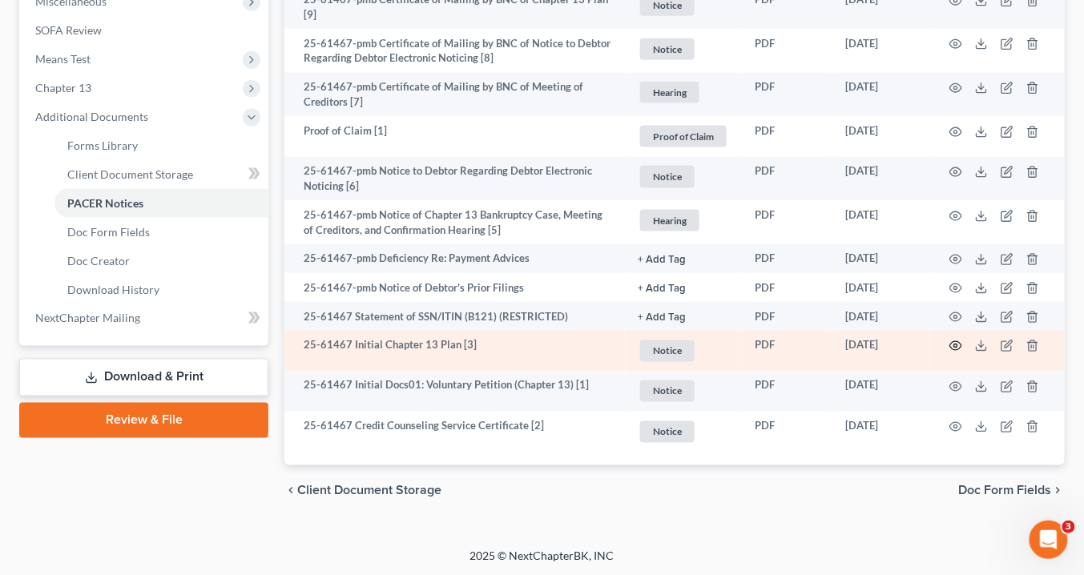
click at [957, 343] on icon "button" at bounding box center [955, 346] width 13 height 13
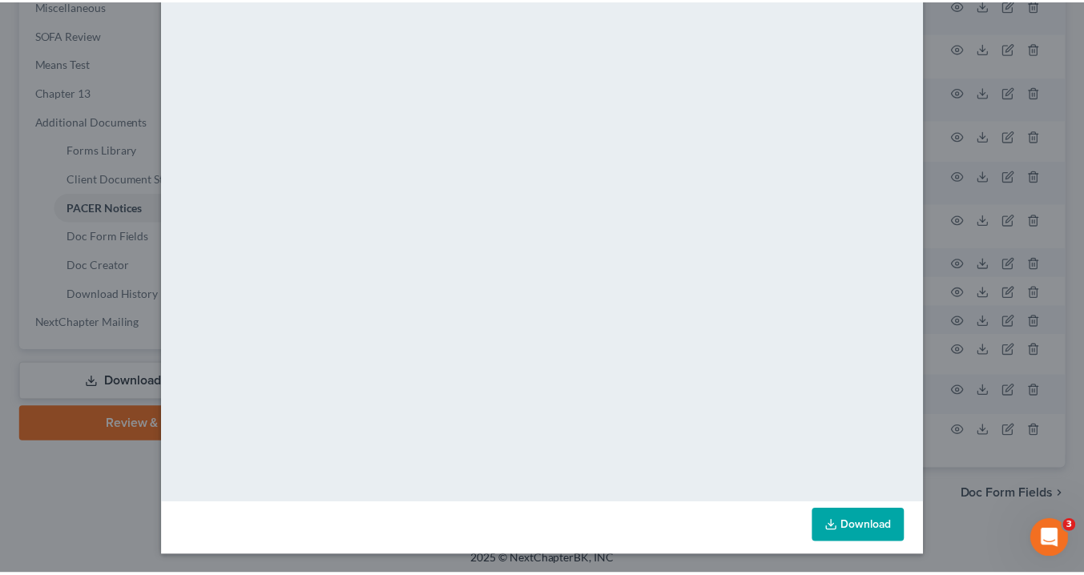
scroll to position [0, 0]
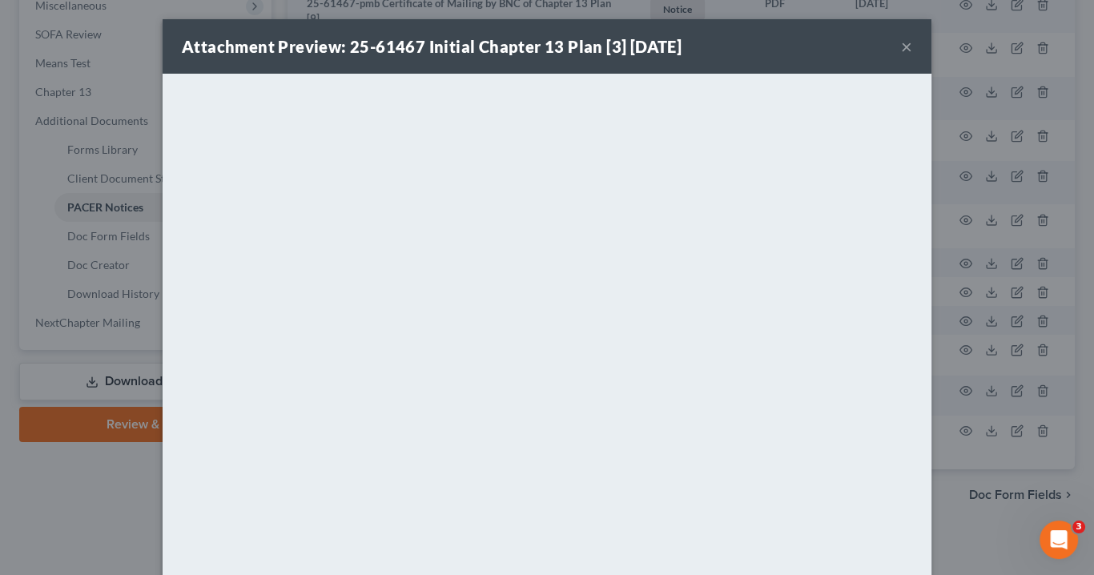
click at [901, 46] on button "×" at bounding box center [906, 46] width 11 height 19
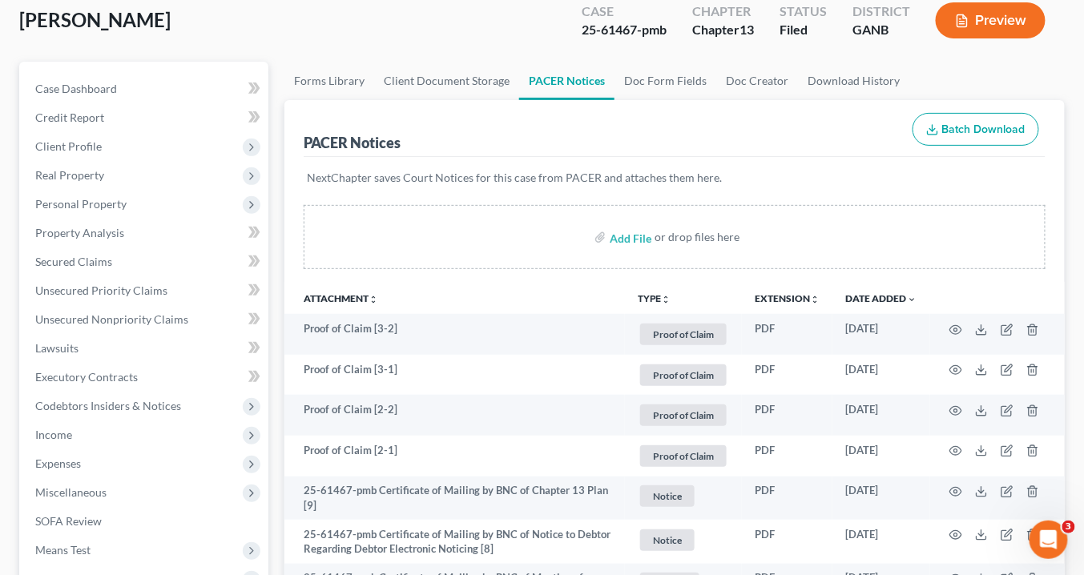
scroll to position [2, 0]
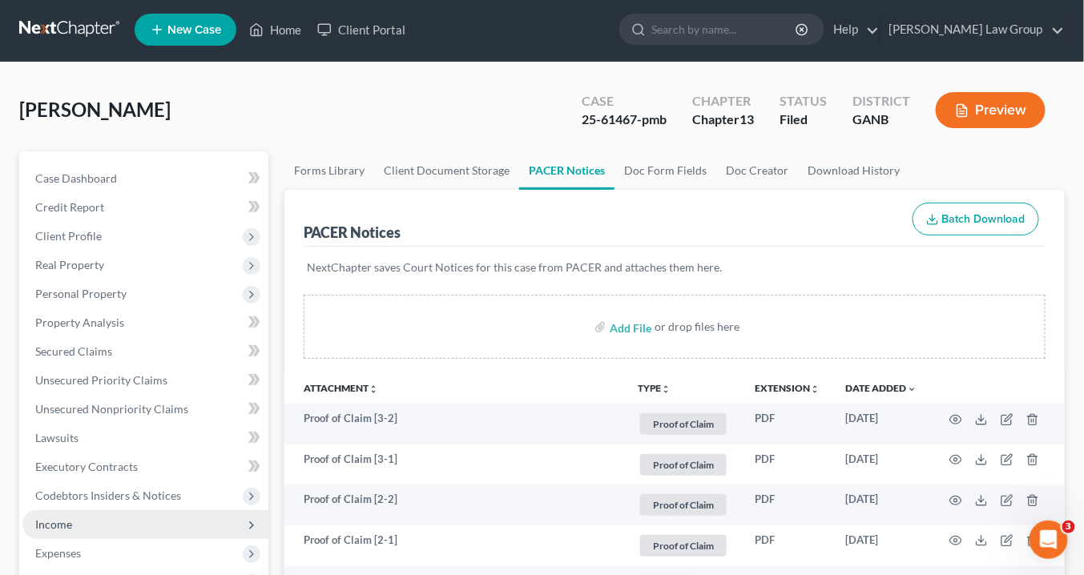
click at [65, 517] on span "Income" at bounding box center [53, 524] width 37 height 14
click at [66, 519] on span "Income" at bounding box center [53, 524] width 37 height 14
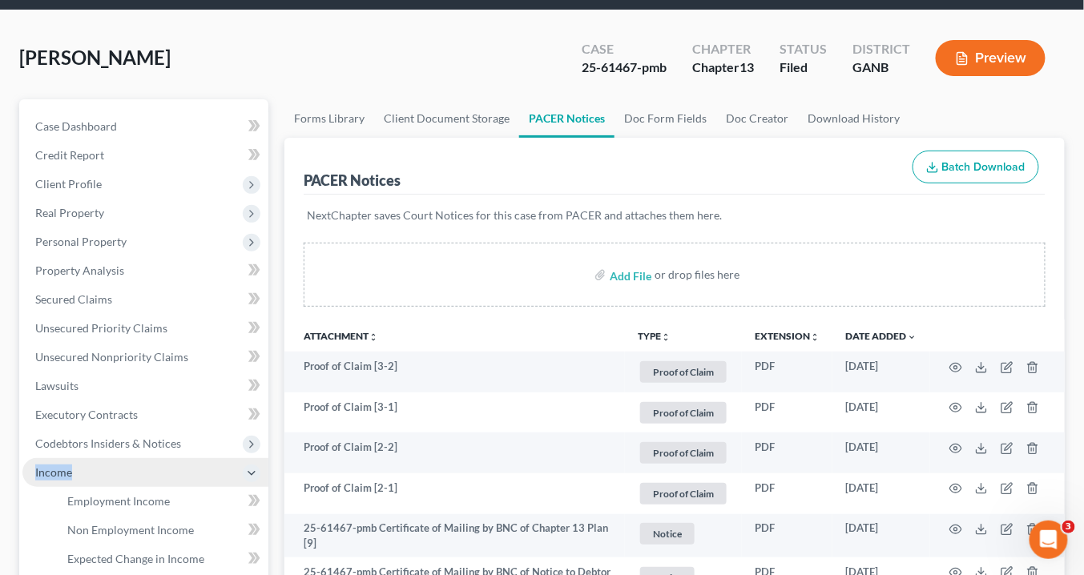
scroll to position [131, 0]
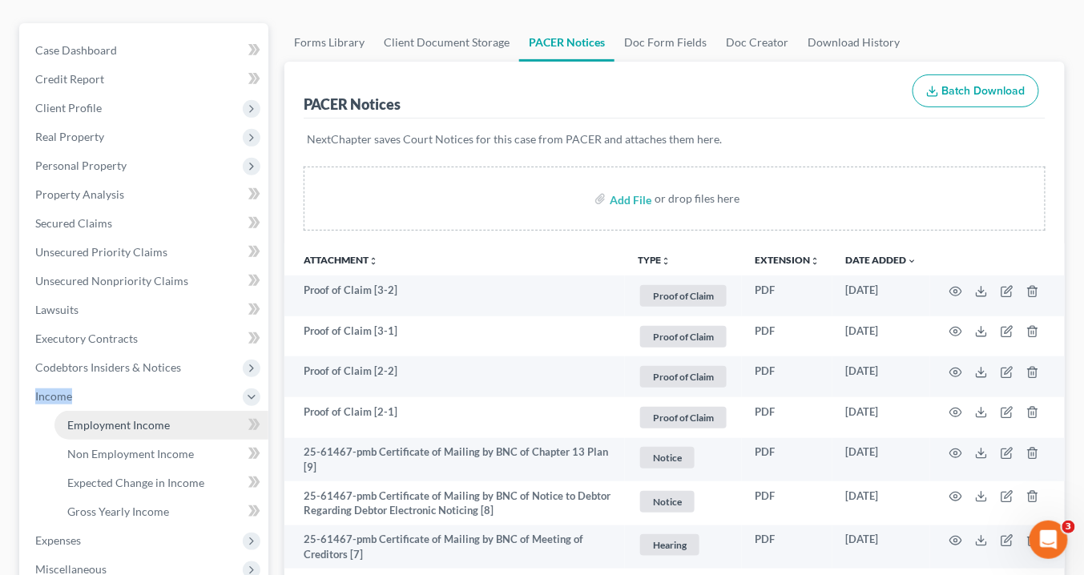
click at [114, 426] on span "Employment Income" at bounding box center [118, 425] width 103 height 14
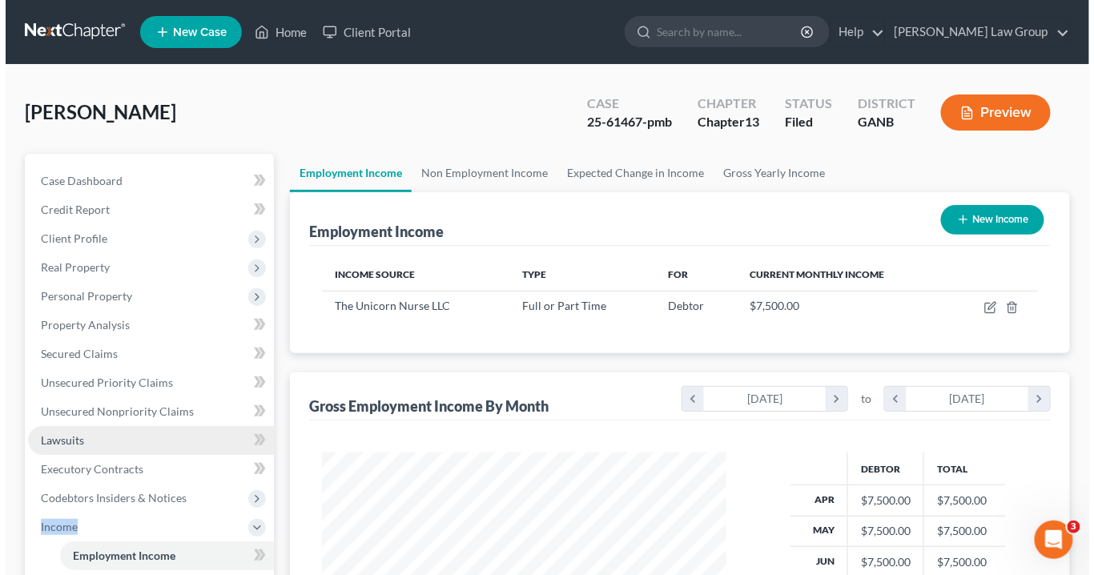
scroll to position [284, 437]
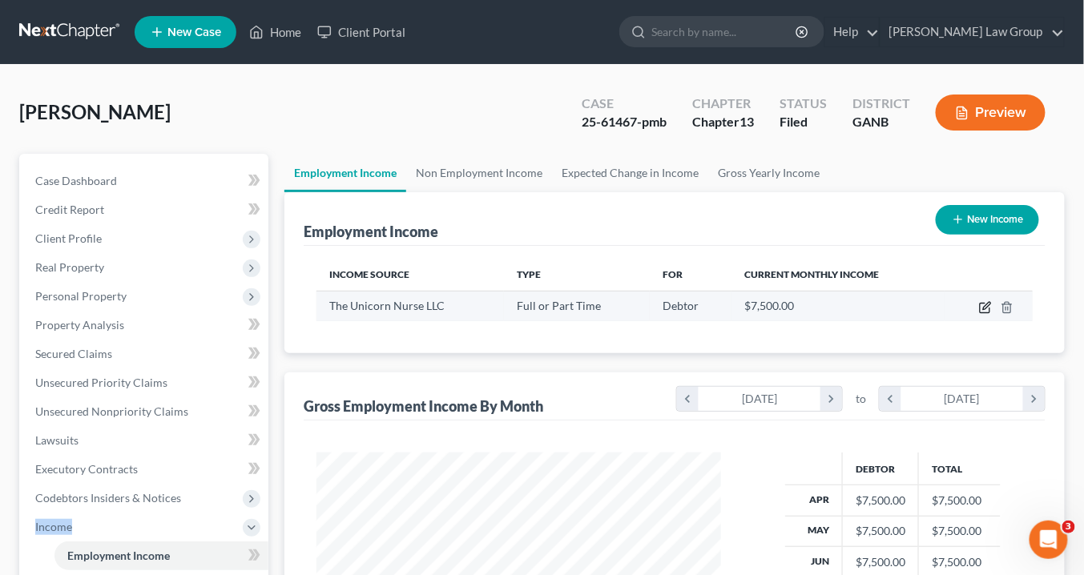
click at [982, 302] on icon "button" at bounding box center [985, 307] width 13 height 13
select select "0"
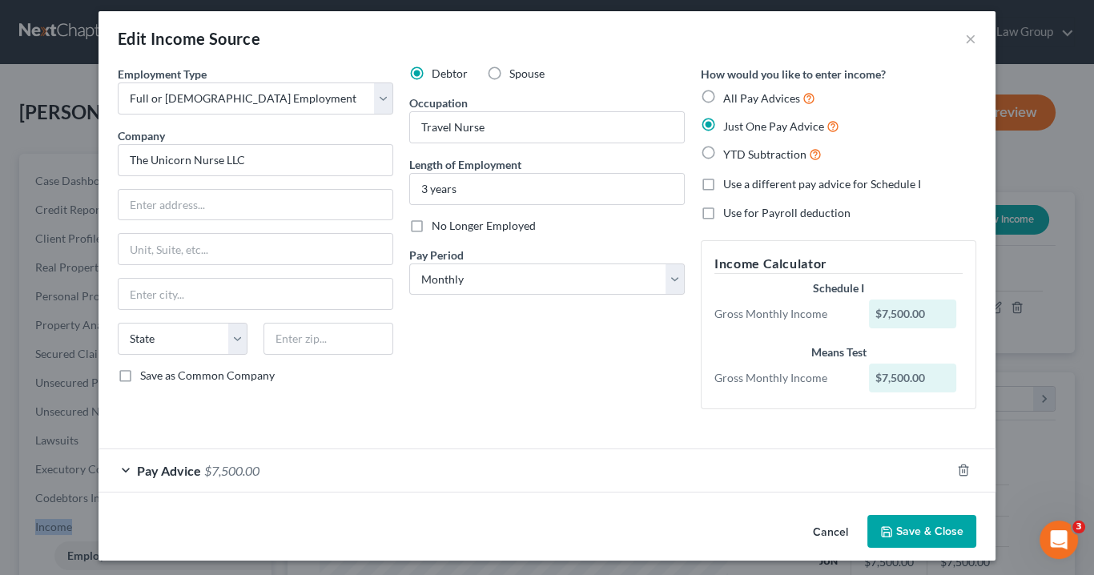
scroll to position [10, 0]
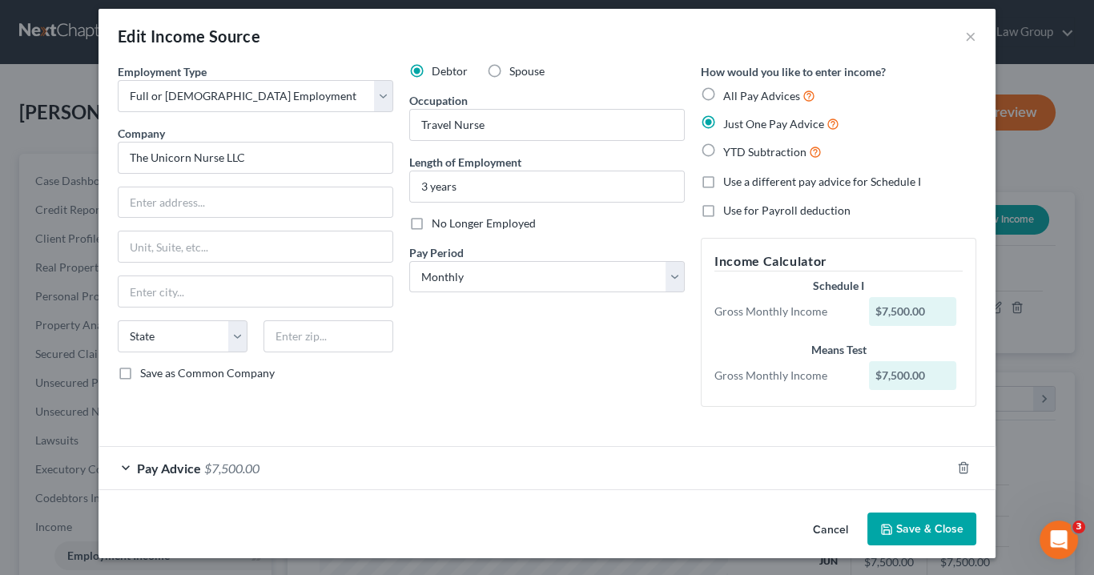
click at [127, 469] on div "Pay Advice $7,500.00" at bounding box center [525, 468] width 852 height 42
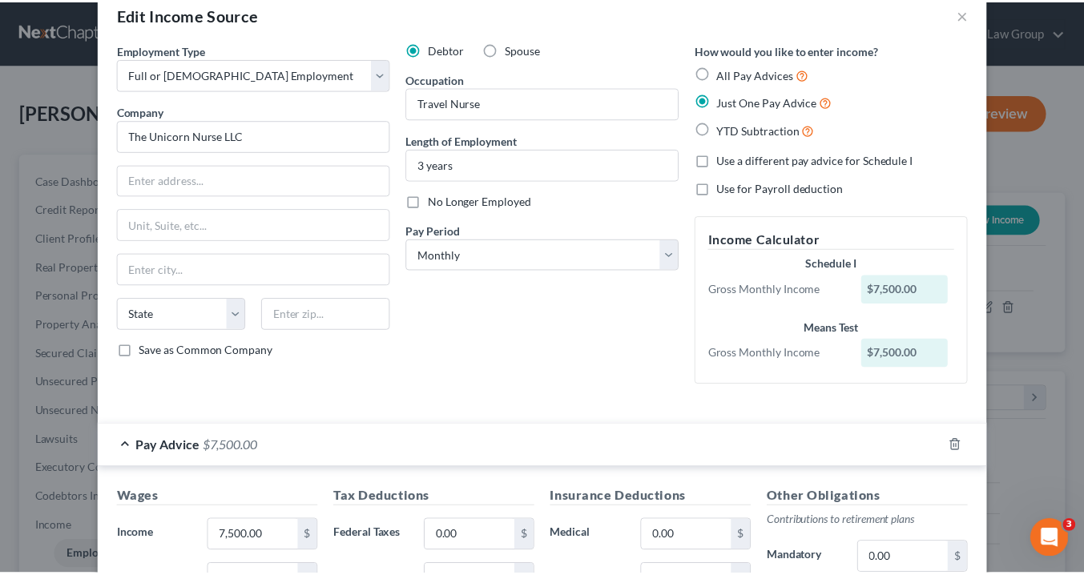
scroll to position [0, 0]
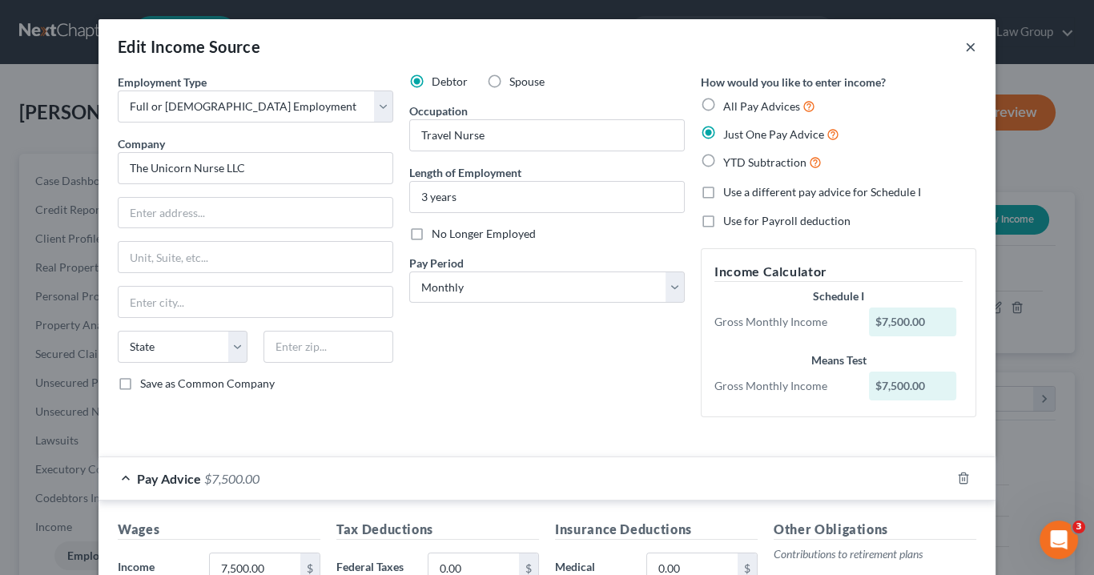
click at [968, 46] on button "×" at bounding box center [970, 46] width 11 height 19
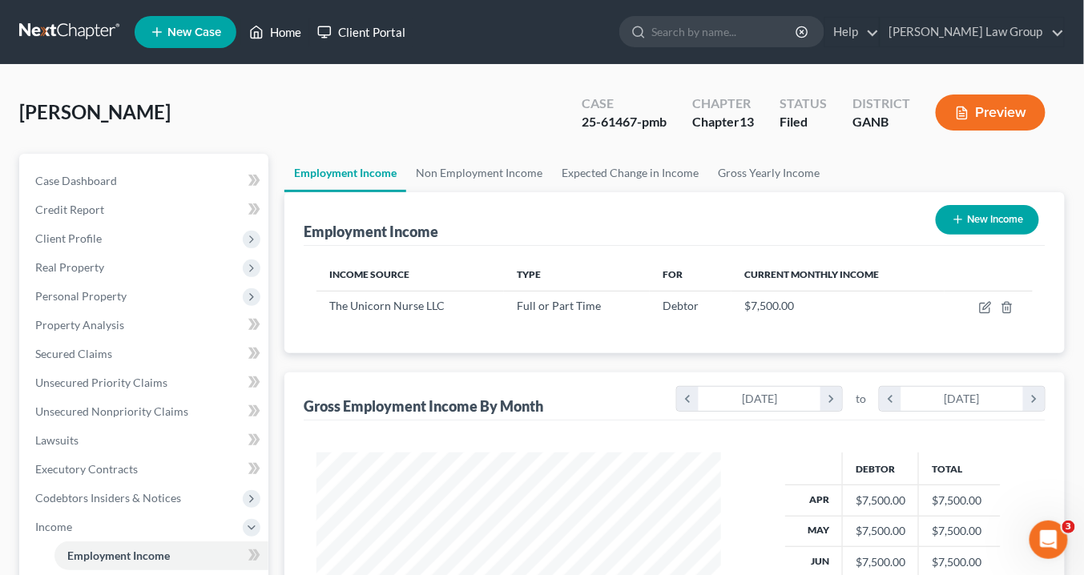
drag, startPoint x: 283, startPoint y: 32, endPoint x: 325, endPoint y: 40, distance: 43.2
click at [283, 32] on link "Home" at bounding box center [275, 32] width 68 height 29
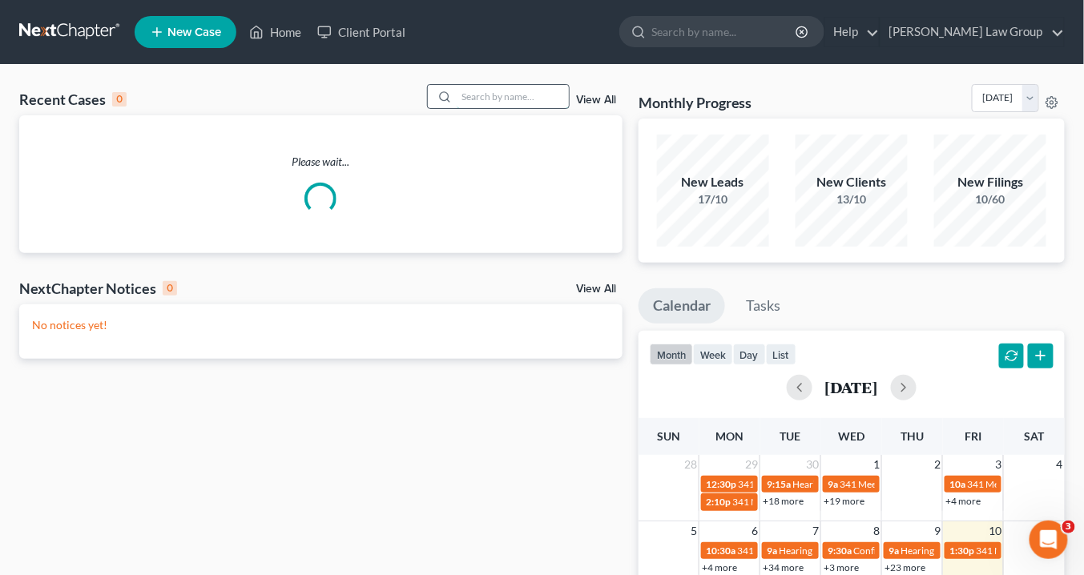
click at [493, 96] on input "search" at bounding box center [513, 96] width 112 height 23
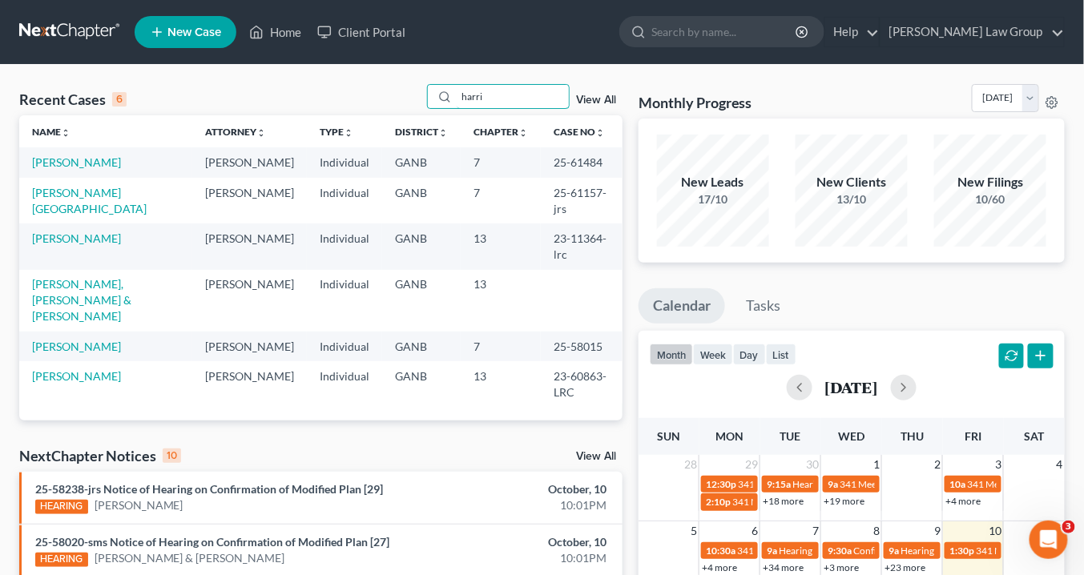
type input "harri"
click at [74, 159] on link "[PERSON_NAME]" at bounding box center [76, 162] width 89 height 14
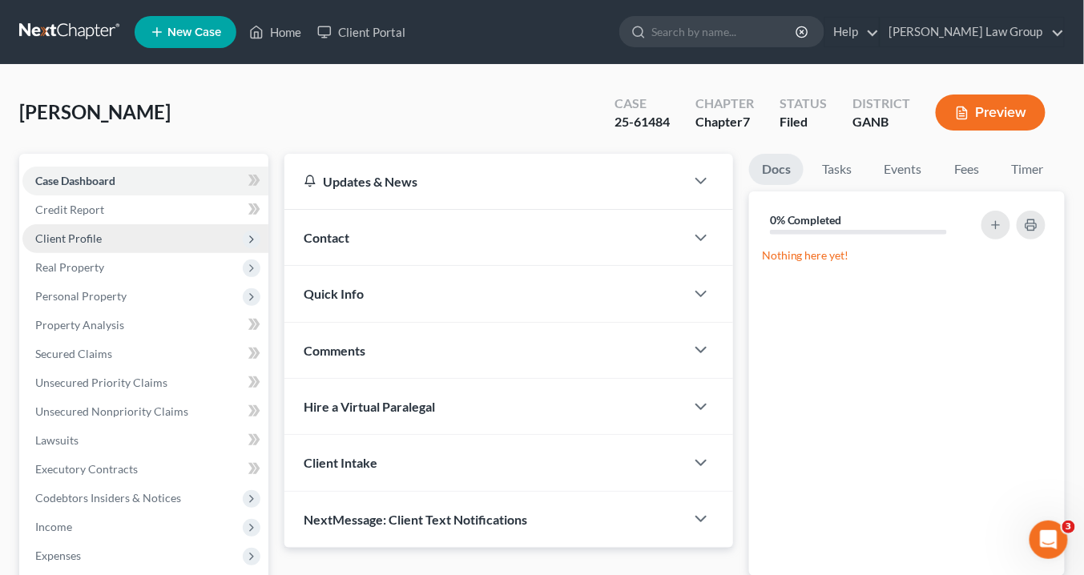
click at [75, 236] on span "Client Profile" at bounding box center [68, 239] width 66 height 14
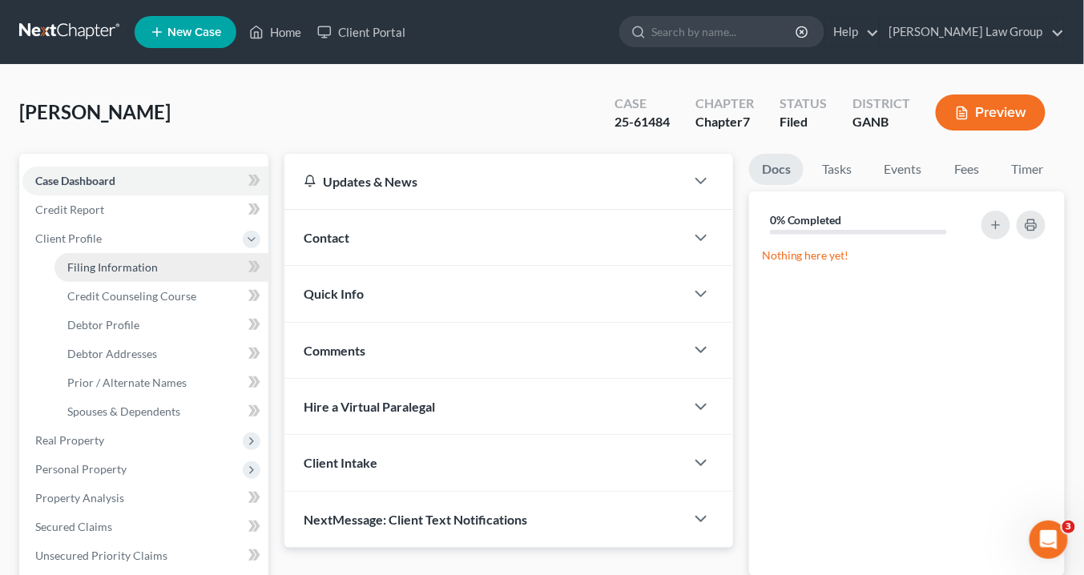
click at [126, 267] on span "Filing Information" at bounding box center [112, 267] width 91 height 14
select select "1"
select select "0"
select select "19"
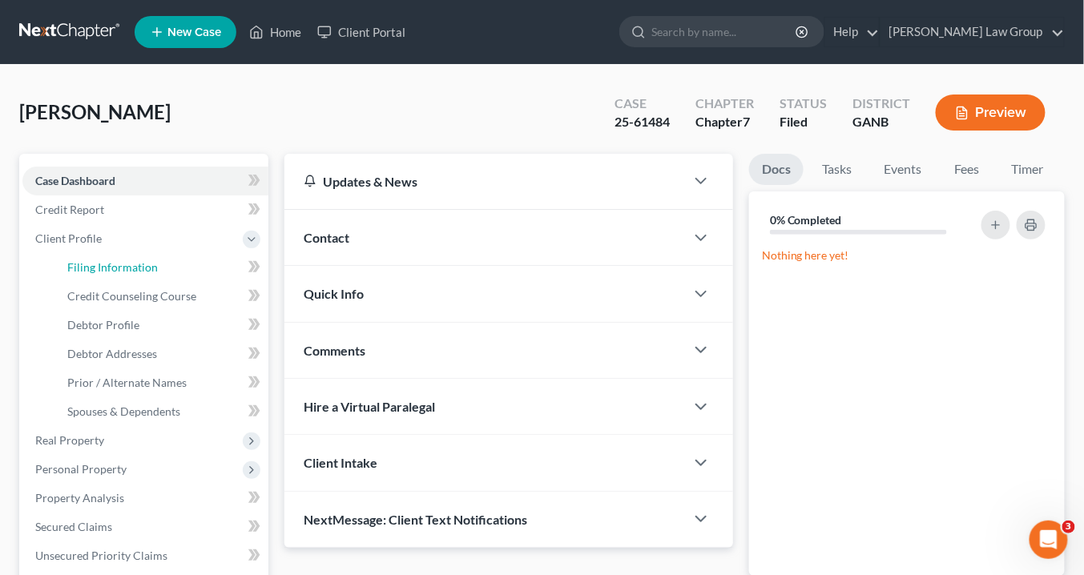
select select "0"
select select "10"
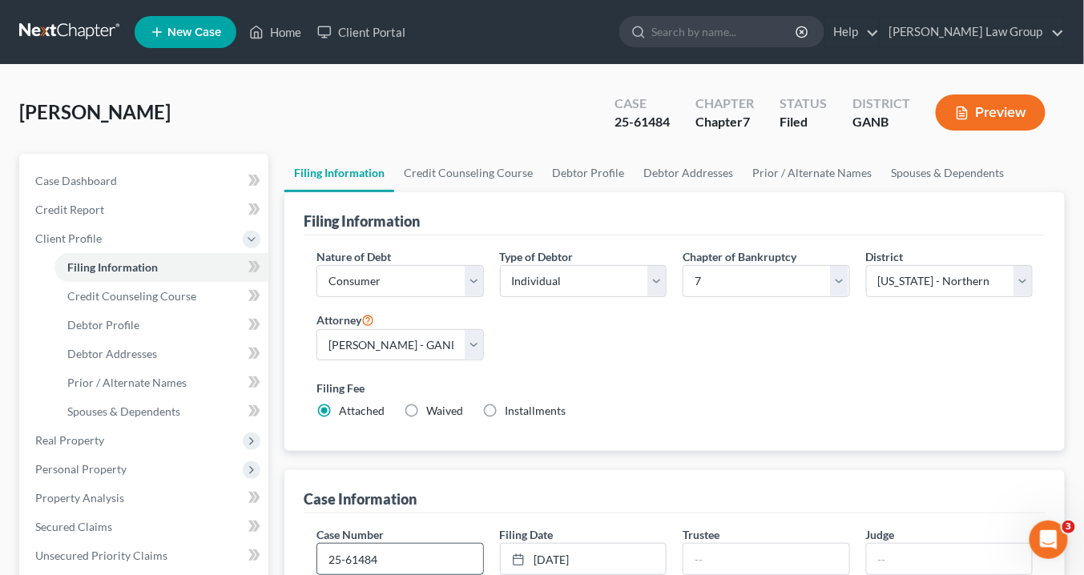
drag, startPoint x: 391, startPoint y: 557, endPoint x: 404, endPoint y: 554, distance: 13.2
click at [392, 557] on input "25-61484" at bounding box center [399, 559] width 165 height 30
type input "25-61484-jwj"
click at [715, 556] on input "text" at bounding box center [765, 559] width 165 height 30
type input "S. Gregory Hays"
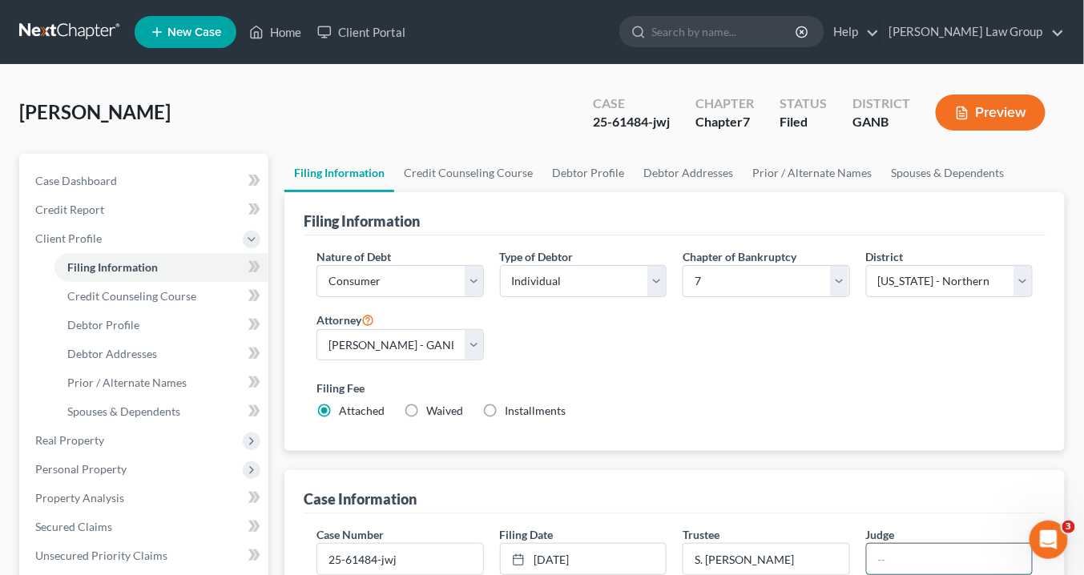
click at [895, 558] on input "text" at bounding box center [949, 559] width 165 height 30
type input "ATLANTA"
click at [280, 35] on link "Home" at bounding box center [275, 32] width 68 height 29
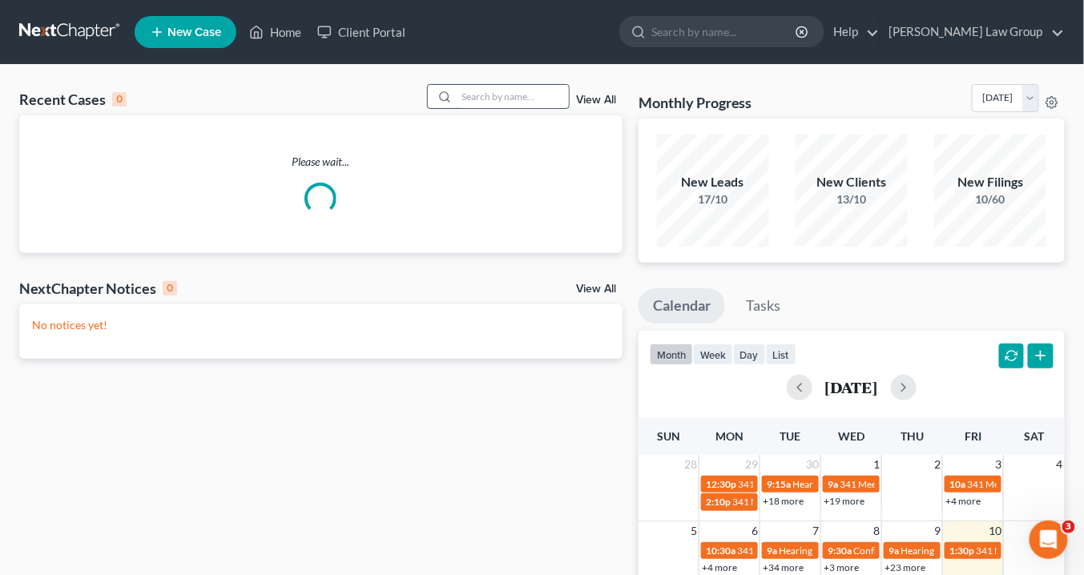
drag, startPoint x: 496, startPoint y: 95, endPoint x: 510, endPoint y: 99, distance: 15.0
click at [501, 96] on input "search" at bounding box center [513, 96] width 112 height 23
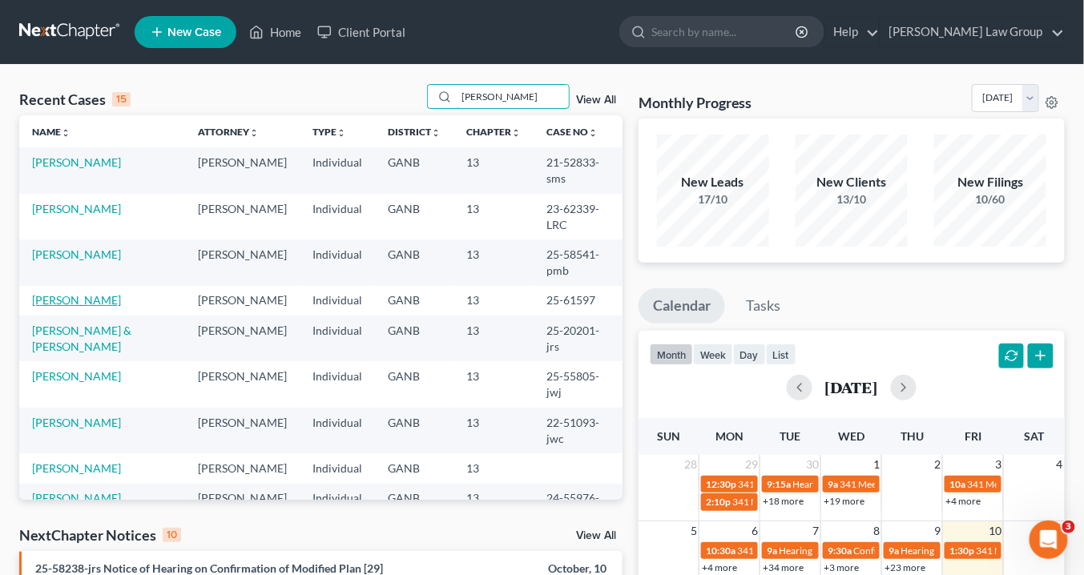
type input "johnson"
click at [93, 293] on link "[PERSON_NAME]" at bounding box center [76, 300] width 89 height 14
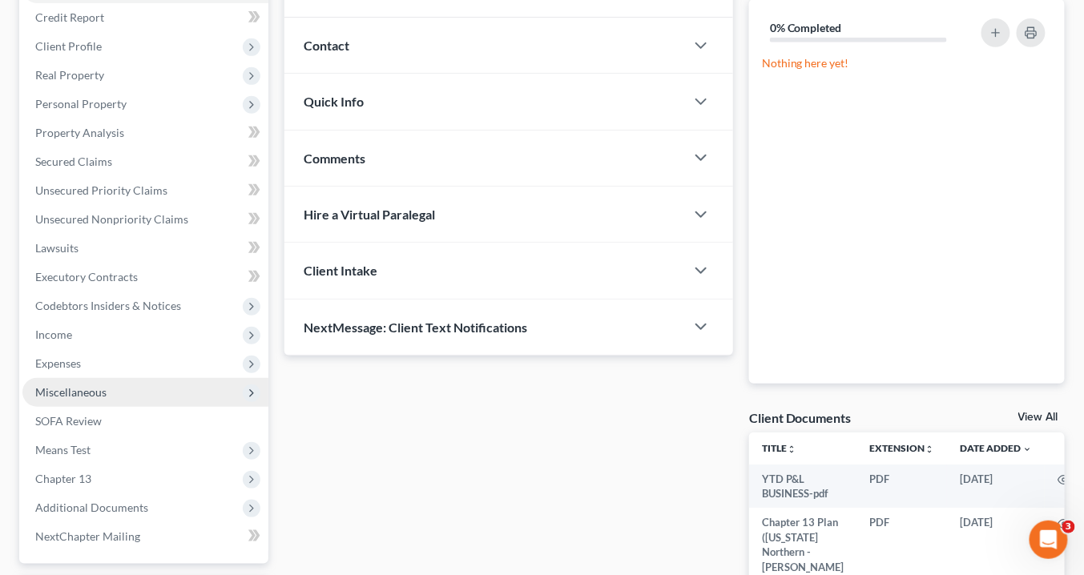
scroll to position [355, 0]
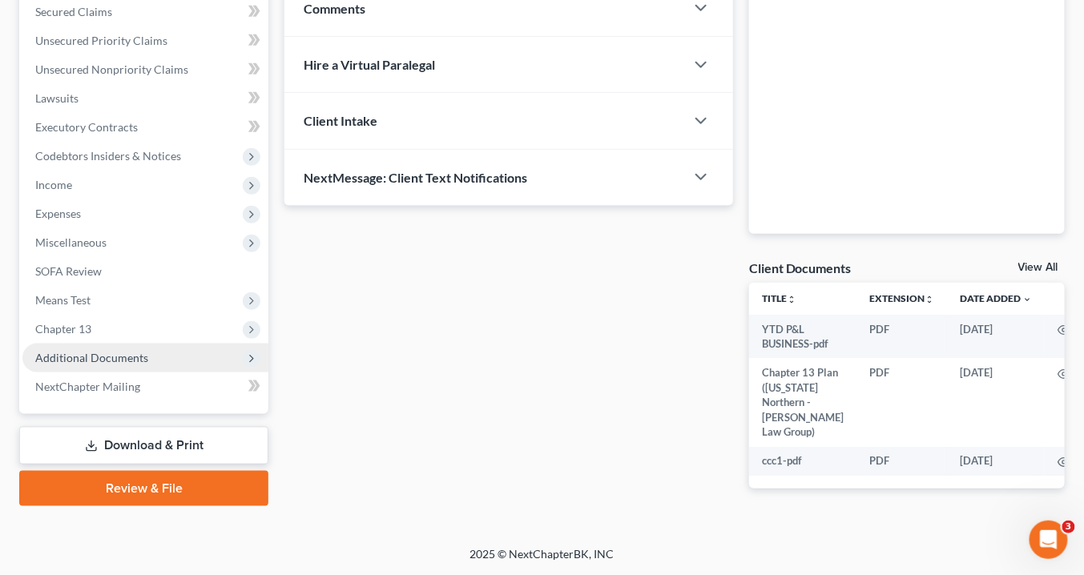
click at [122, 351] on span "Additional Documents" at bounding box center [91, 358] width 113 height 14
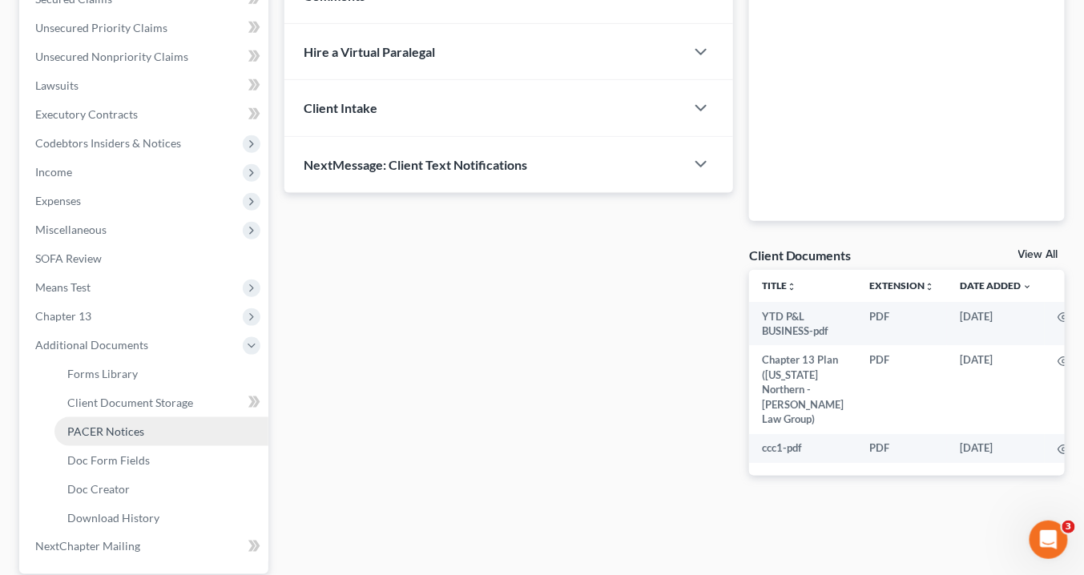
click at [133, 434] on span "PACER Notices" at bounding box center [105, 432] width 77 height 14
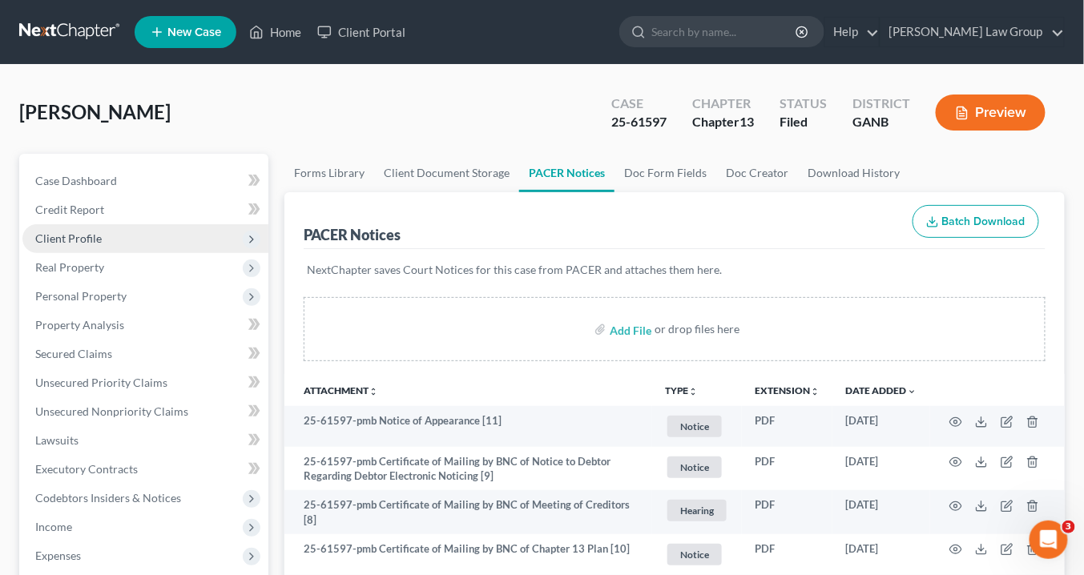
drag, startPoint x: 79, startPoint y: 234, endPoint x: 175, endPoint y: 242, distance: 95.7
click at [79, 234] on span "Client Profile" at bounding box center [68, 239] width 66 height 14
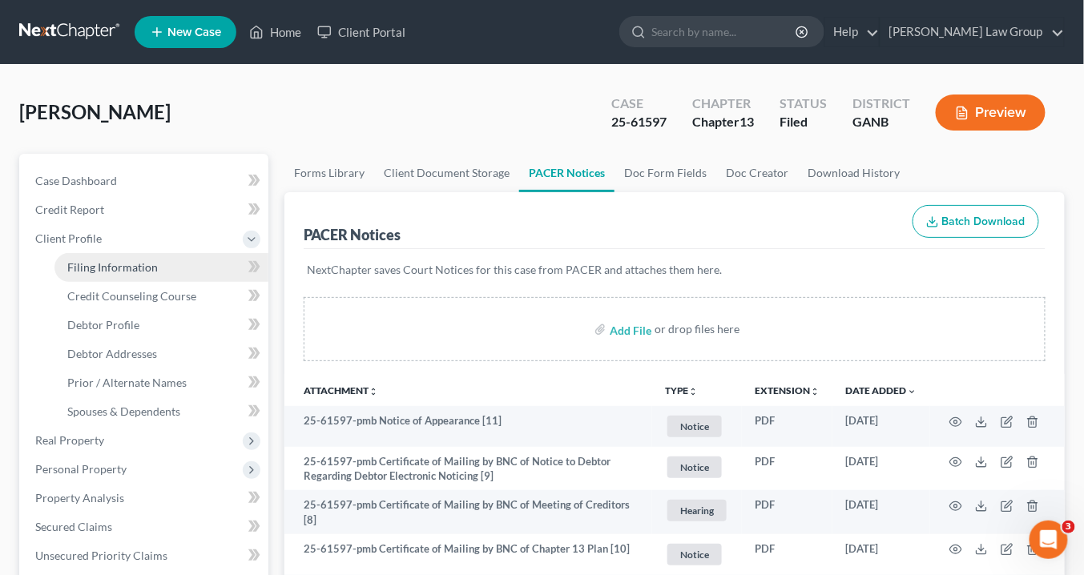
click at [141, 267] on span "Filing Information" at bounding box center [112, 267] width 91 height 14
select select "1"
select select "0"
select select "3"
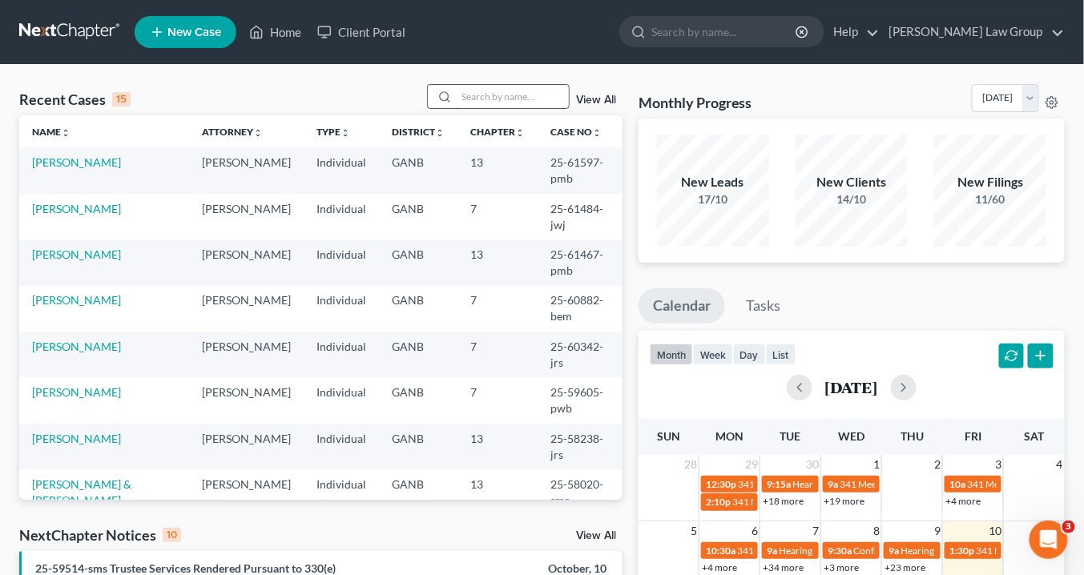
click at [485, 93] on input "search" at bounding box center [513, 96] width 112 height 23
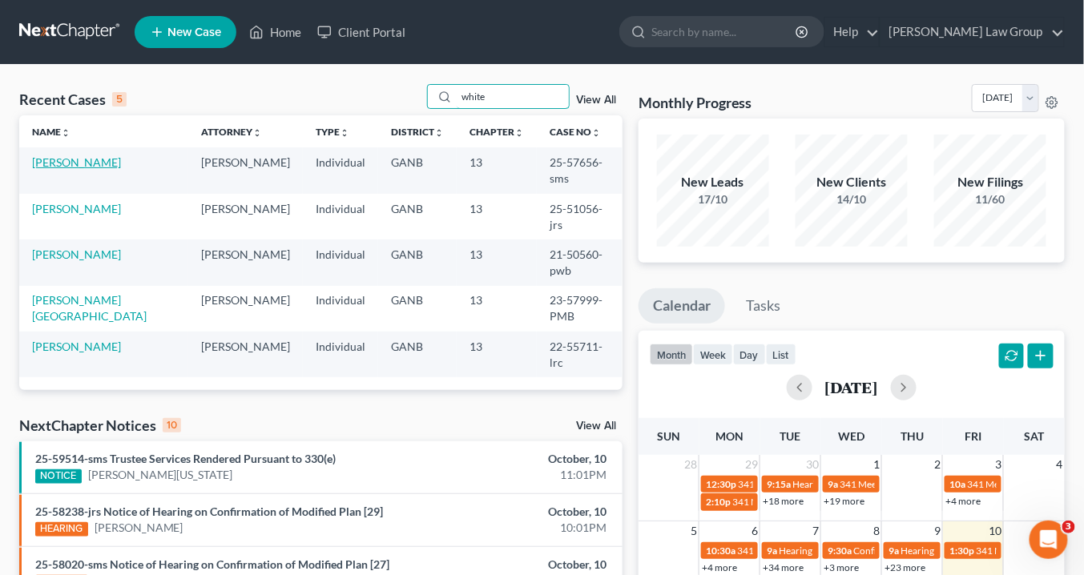
type input "white"
click at [75, 159] on link "[PERSON_NAME]" at bounding box center [76, 162] width 89 height 14
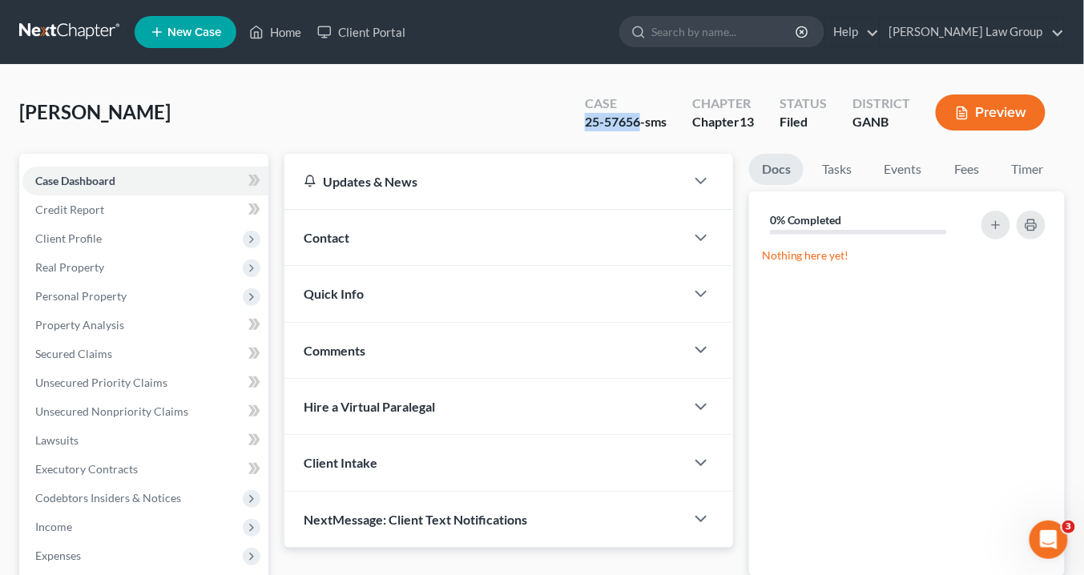
drag, startPoint x: 638, startPoint y: 119, endPoint x: 584, endPoint y: 117, distance: 54.5
click at [578, 120] on div "Case 25-57656-sms" at bounding box center [625, 114] width 107 height 47
copy div "25-57656"
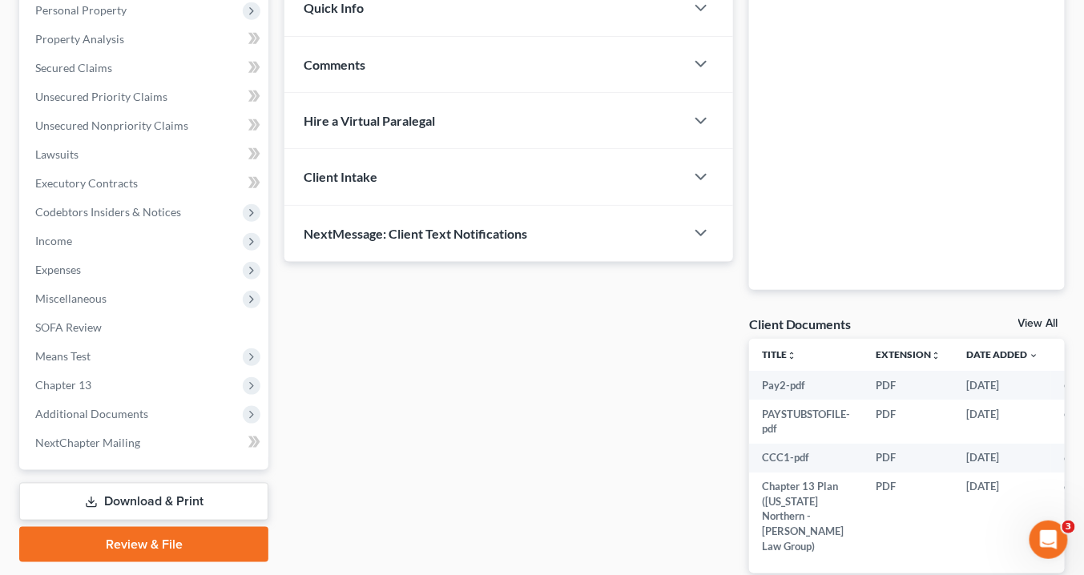
scroll to position [349, 0]
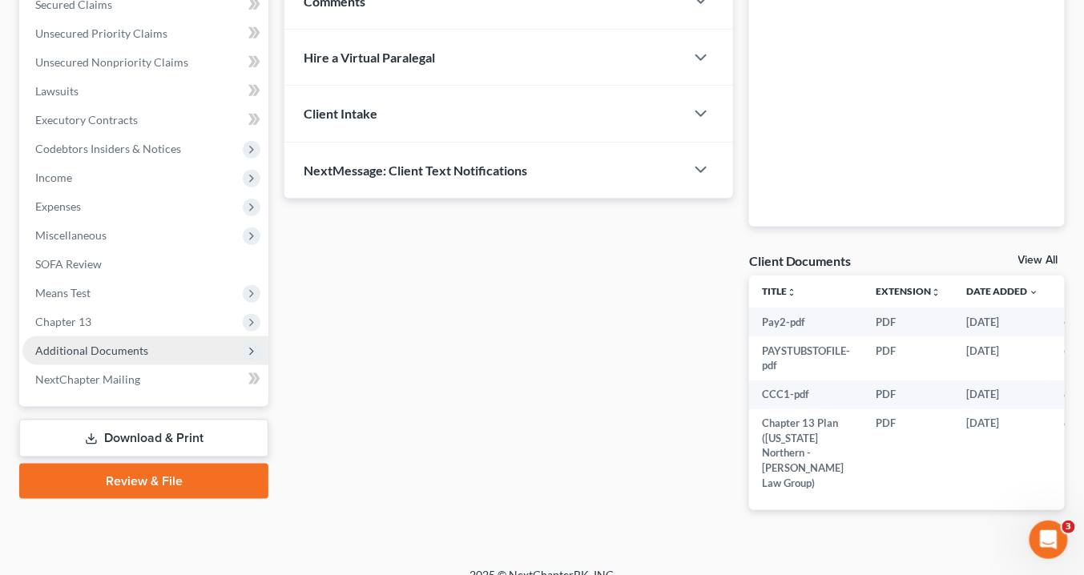
click at [96, 352] on span "Additional Documents" at bounding box center [91, 351] width 113 height 14
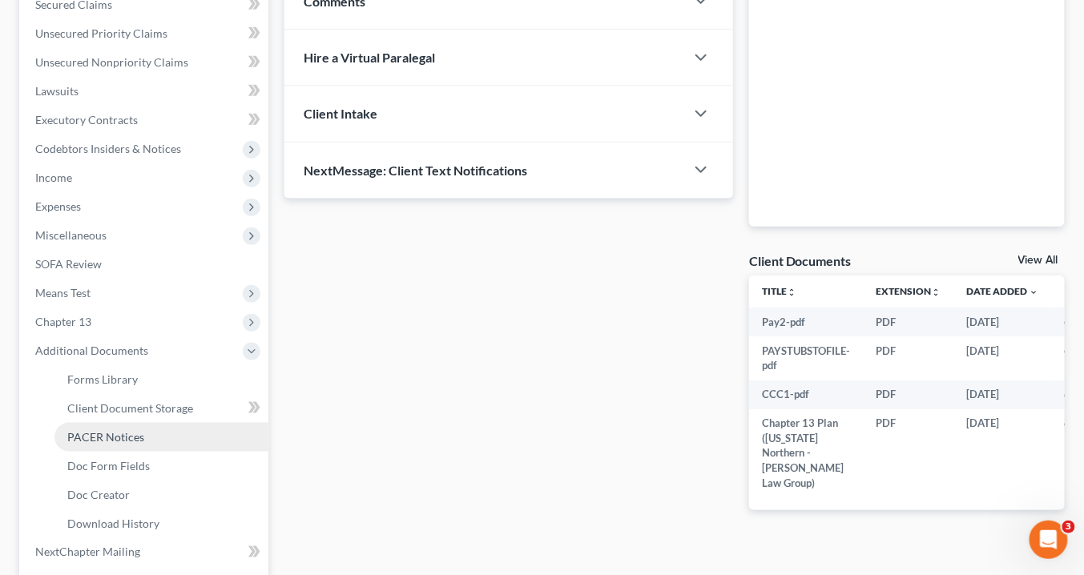
click at [107, 438] on span "PACER Notices" at bounding box center [105, 437] width 77 height 14
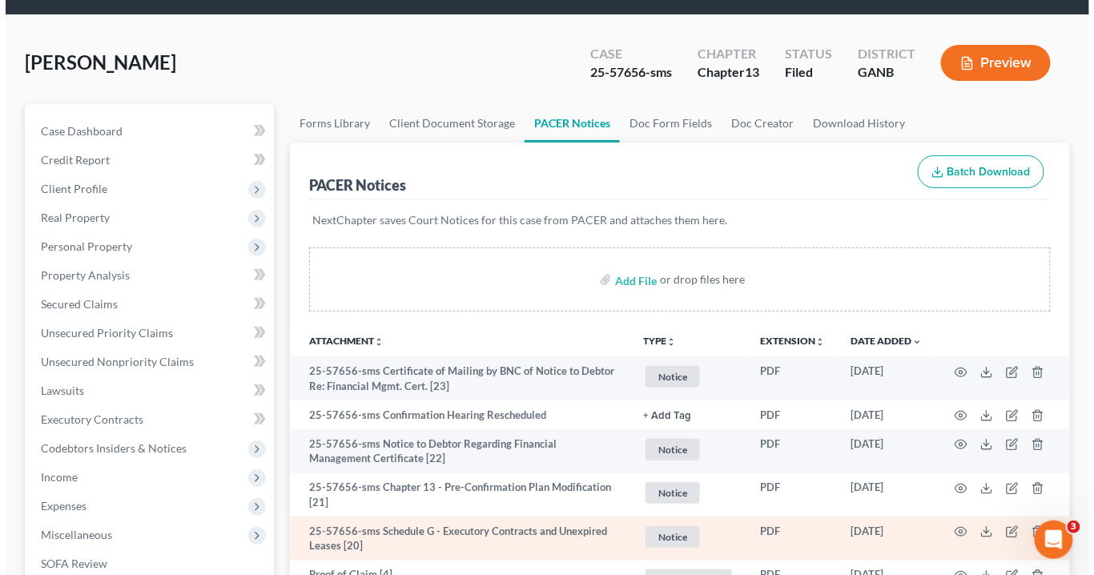
scroll to position [128, 0]
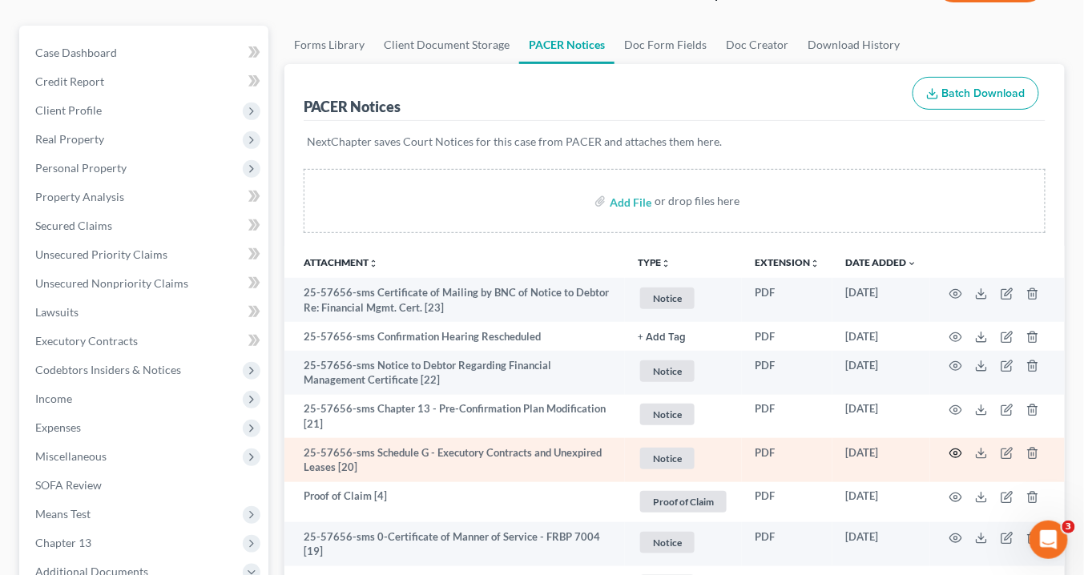
click at [955, 454] on icon "button" at bounding box center [955, 453] width 13 height 13
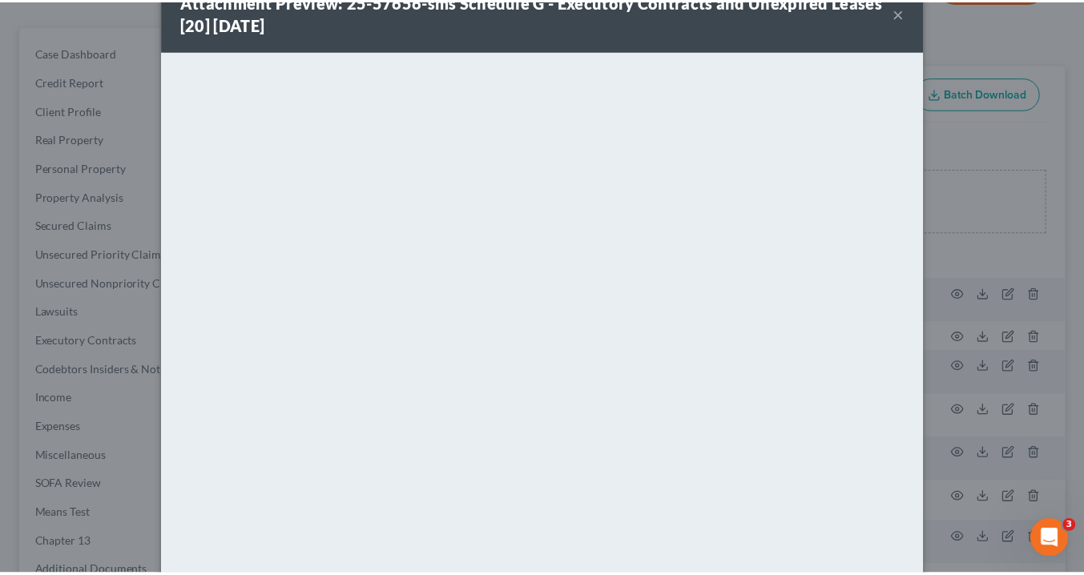
scroll to position [0, 0]
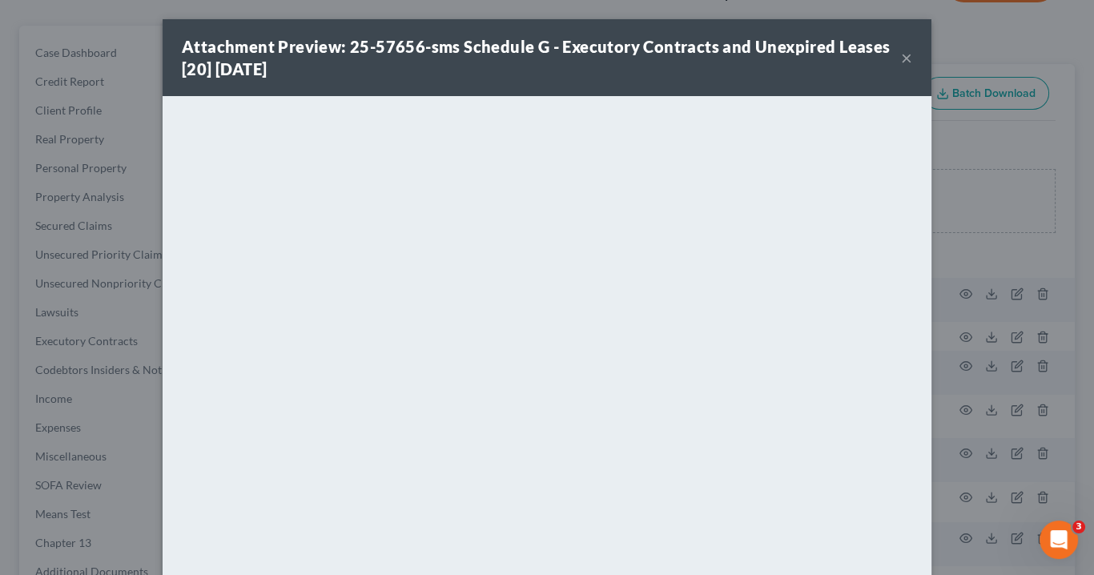
click at [903, 53] on button "×" at bounding box center [906, 57] width 11 height 19
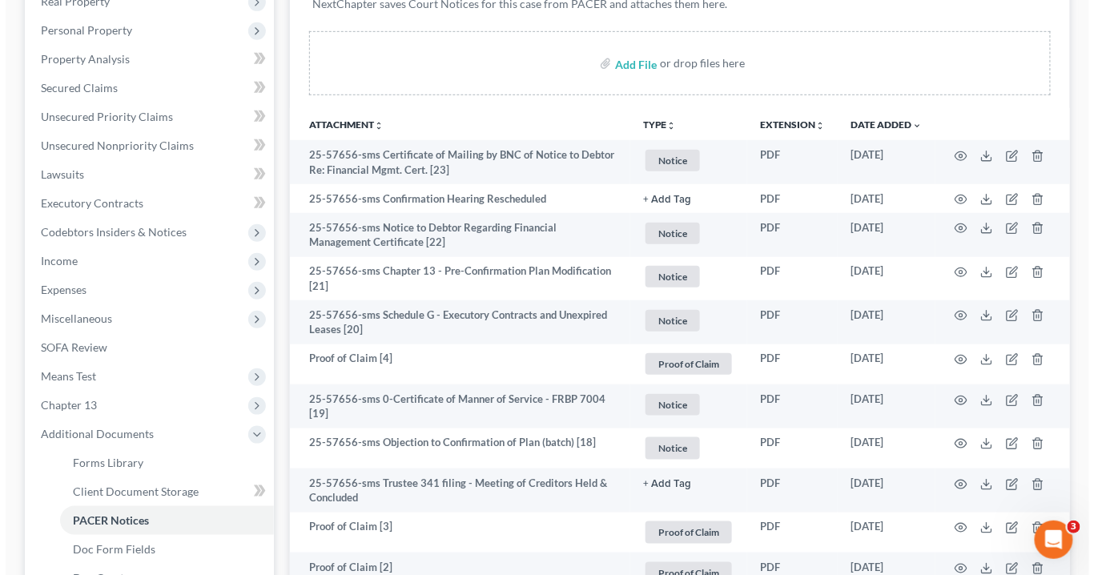
scroll to position [128, 0]
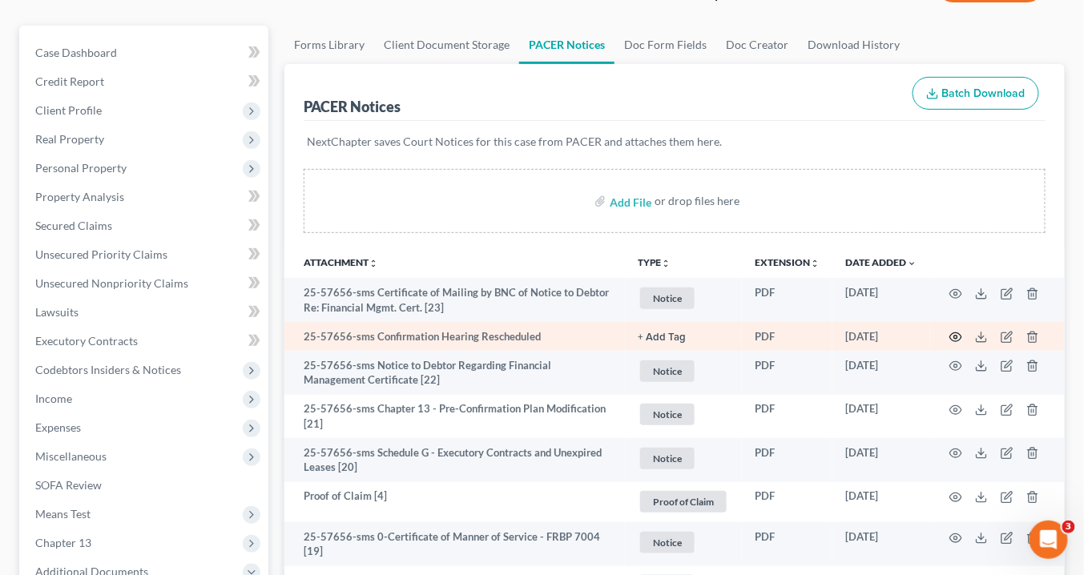
click at [953, 334] on icon "button" at bounding box center [955, 337] width 13 height 13
